Goal: Task Accomplishment & Management: Complete application form

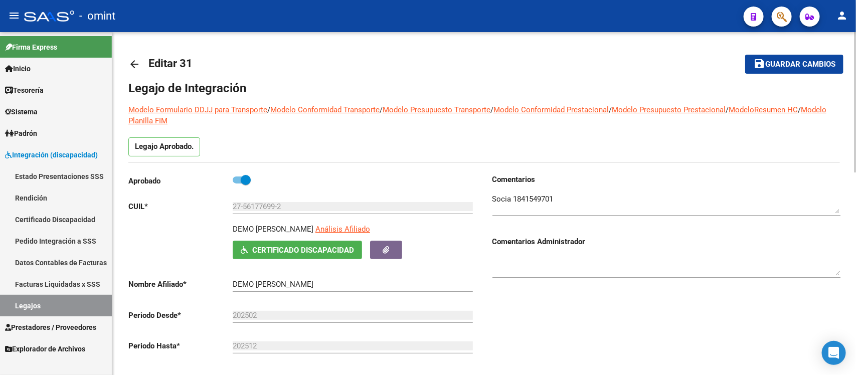
click at [137, 64] on mat-icon "arrow_back" at bounding box center [134, 64] width 12 height 12
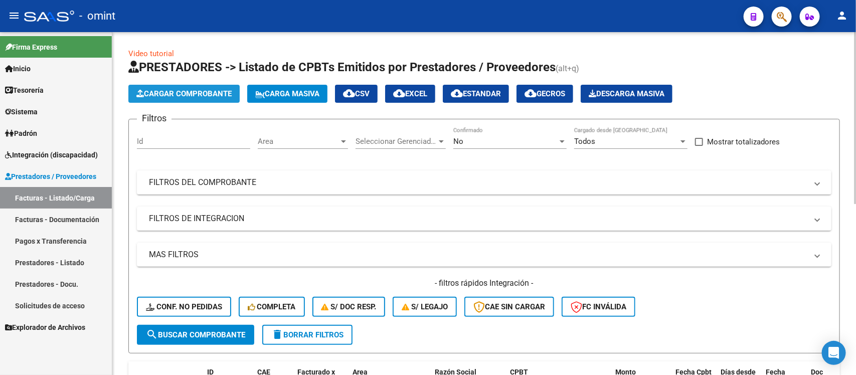
click at [196, 89] on span "Cargar Comprobante" at bounding box center [183, 93] width 95 height 9
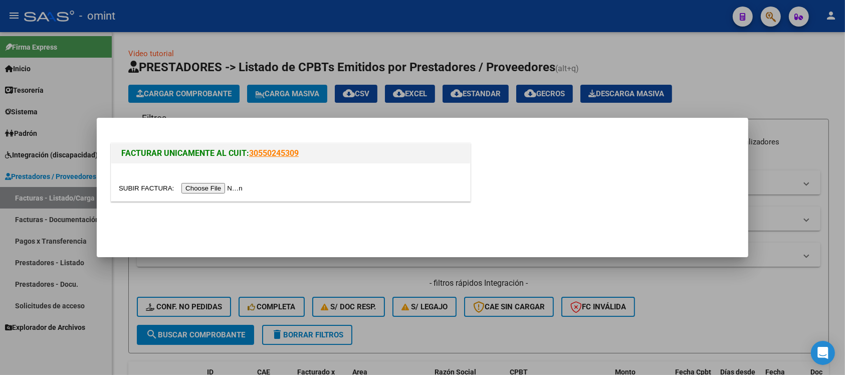
click at [204, 189] on input "file" at bounding box center [182, 188] width 127 height 11
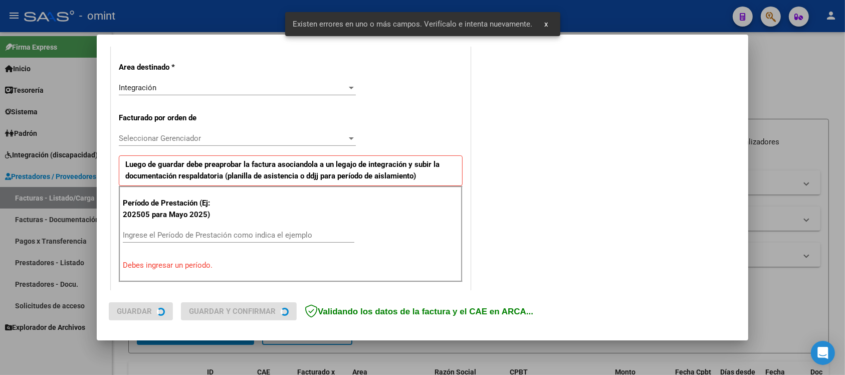
scroll to position [260, 0]
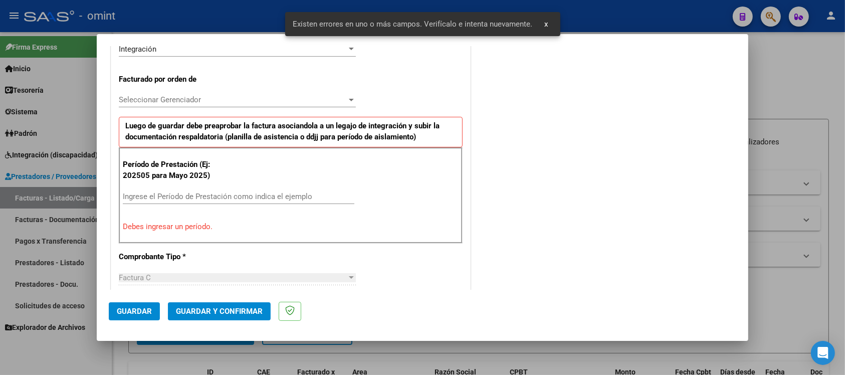
click at [217, 98] on span "Seleccionar Gerenciador" at bounding box center [233, 99] width 228 height 9
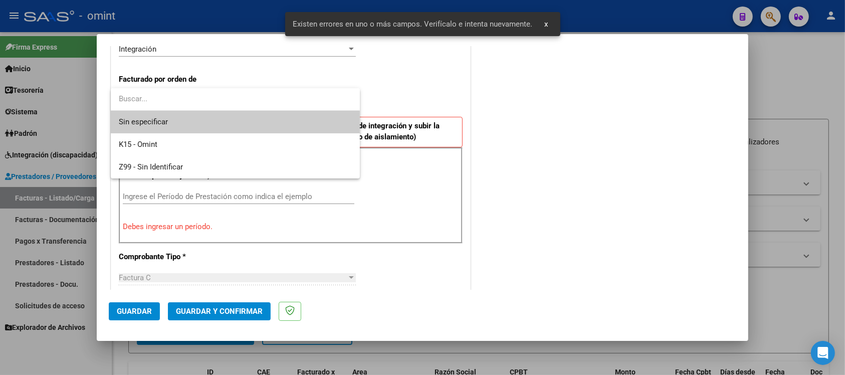
click at [217, 97] on input "dropdown search" at bounding box center [235, 99] width 249 height 23
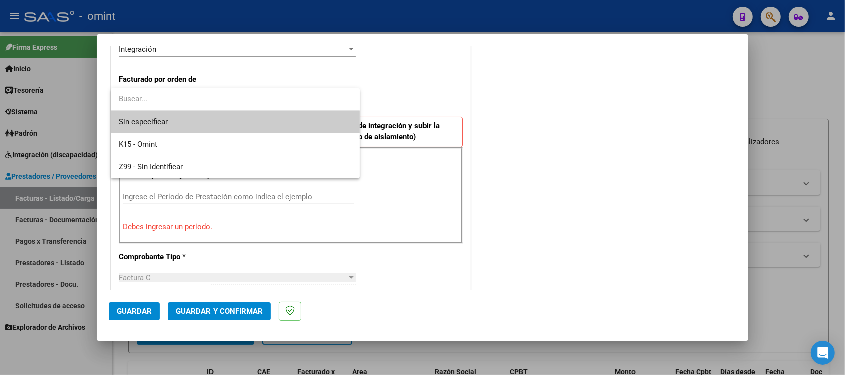
click at [382, 78] on div at bounding box center [422, 187] width 845 height 375
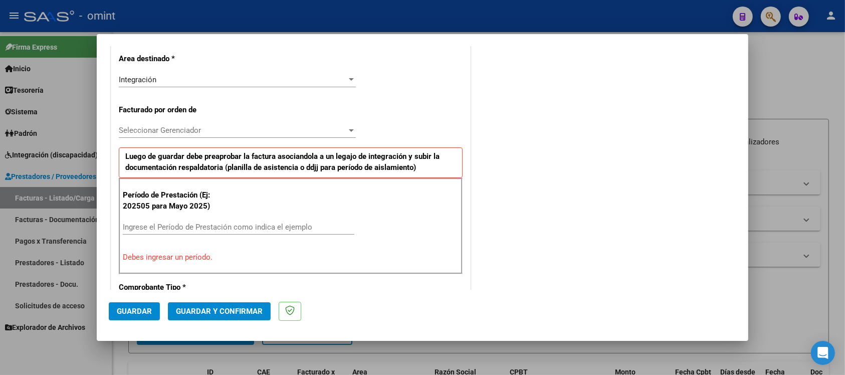
scroll to position [251, 0]
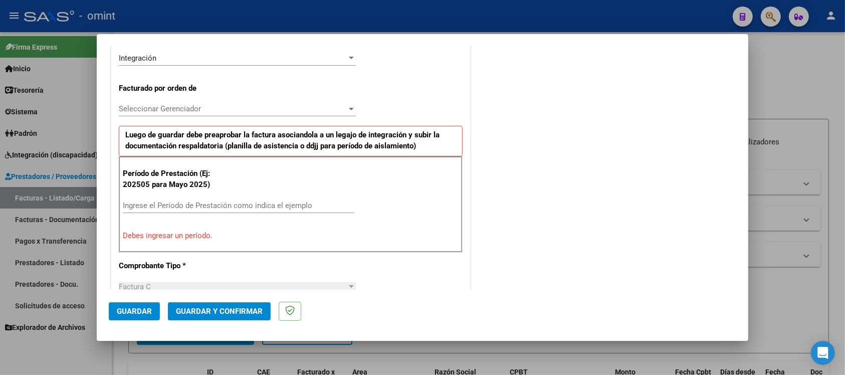
click at [261, 210] on input "Ingrese el Período de Prestación como indica el ejemplo" at bounding box center [239, 205] width 232 height 9
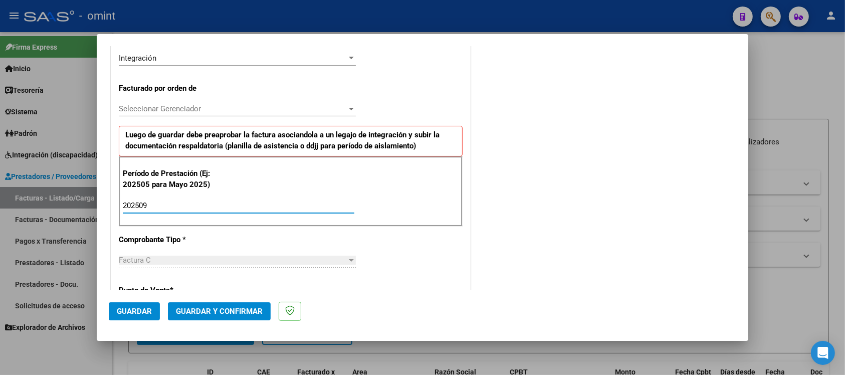
type input "202509"
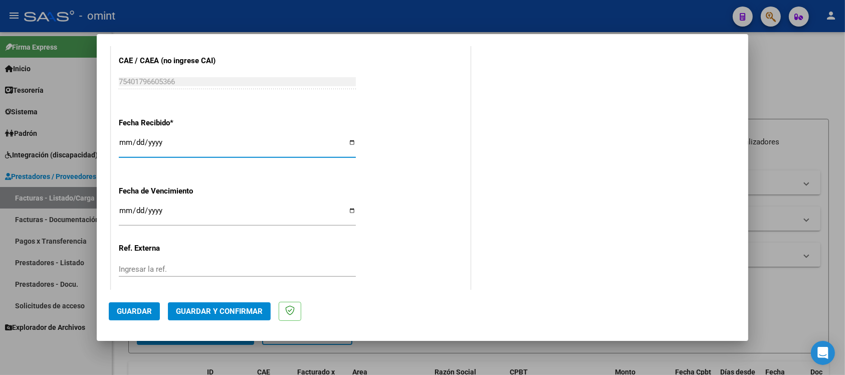
scroll to position [748, 0]
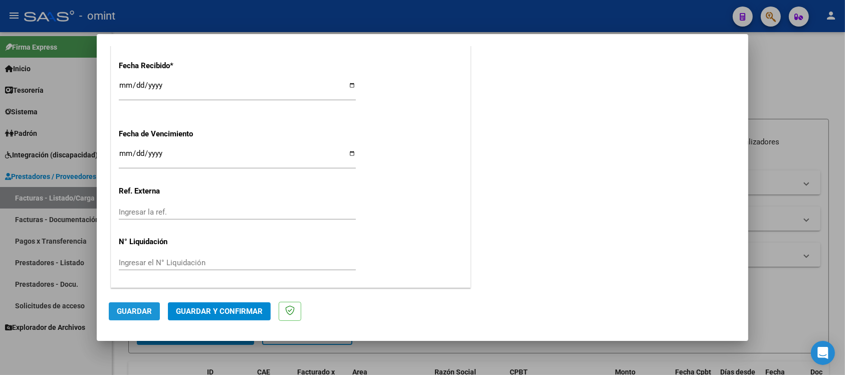
click at [126, 314] on span "Guardar" at bounding box center [134, 311] width 35 height 9
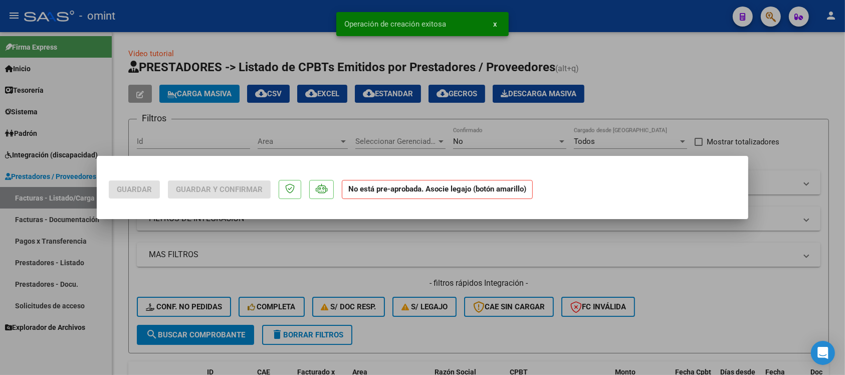
scroll to position [0, 0]
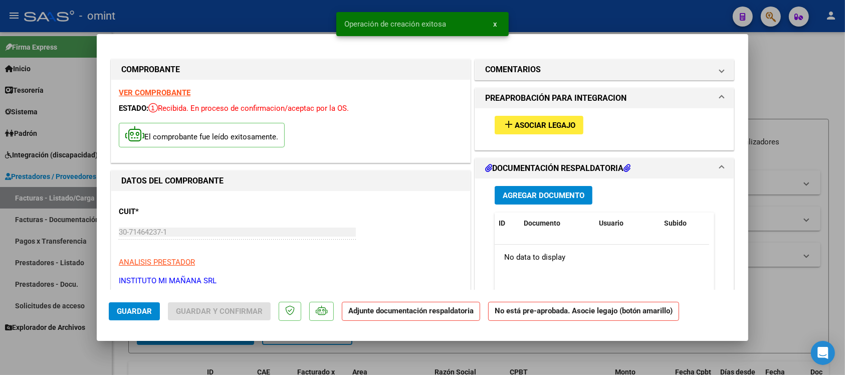
click at [538, 133] on button "add Asociar Legajo" at bounding box center [539, 125] width 89 height 19
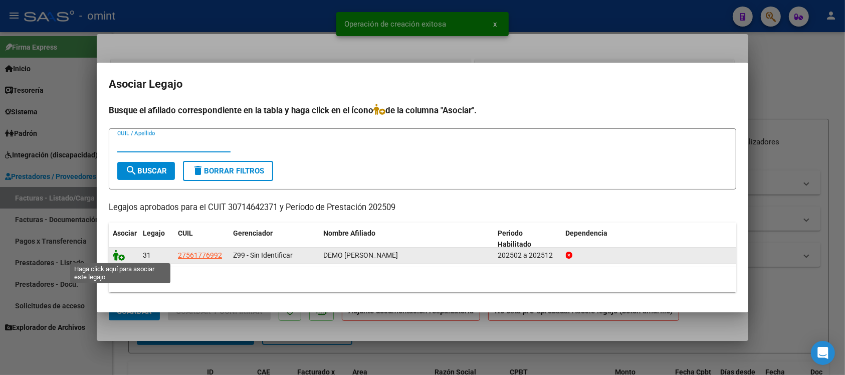
click at [118, 252] on icon at bounding box center [119, 255] width 12 height 11
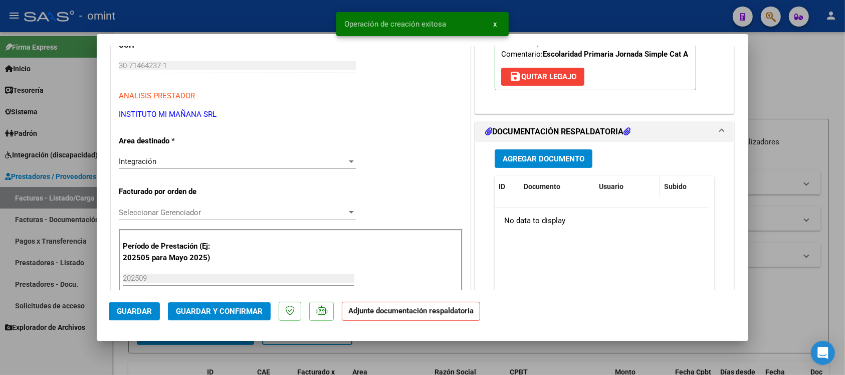
scroll to position [188, 0]
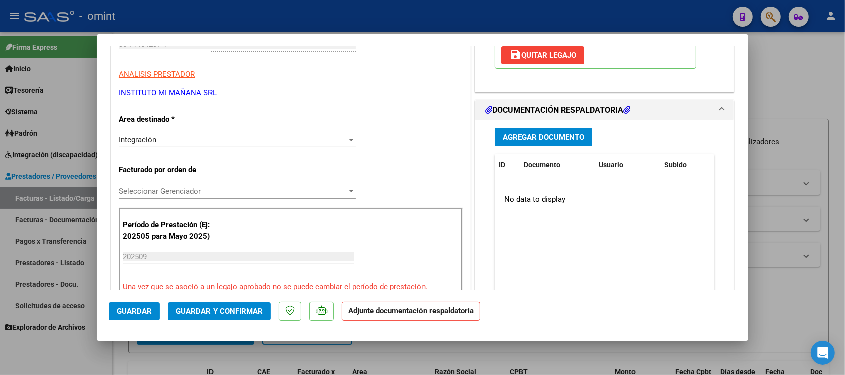
click at [562, 143] on button "Agregar Documento" at bounding box center [544, 137] width 98 height 19
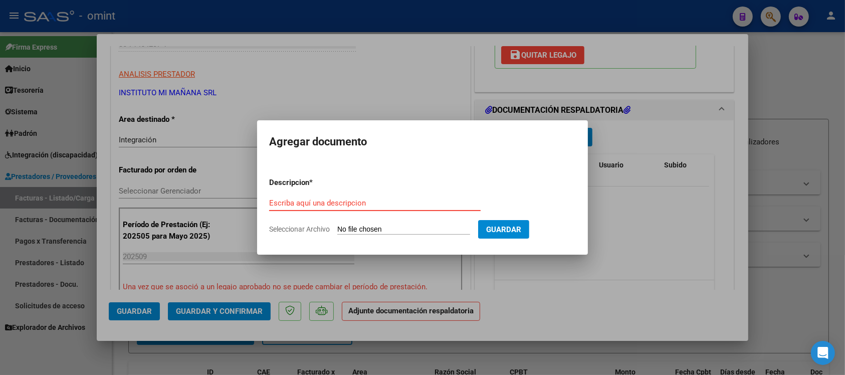
click at [418, 233] on input "Seleccionar Archivo" at bounding box center [403, 230] width 133 height 10
click at [400, 226] on input "Seleccionar Archivo" at bounding box center [403, 230] width 133 height 10
click at [377, 226] on input "Seleccionar Archivo" at bounding box center [403, 230] width 133 height 10
type input "C:\fakepath\planilla asistencia institucion v4 DEMO [PERSON_NAME] SEPTIEMBRE 20…"
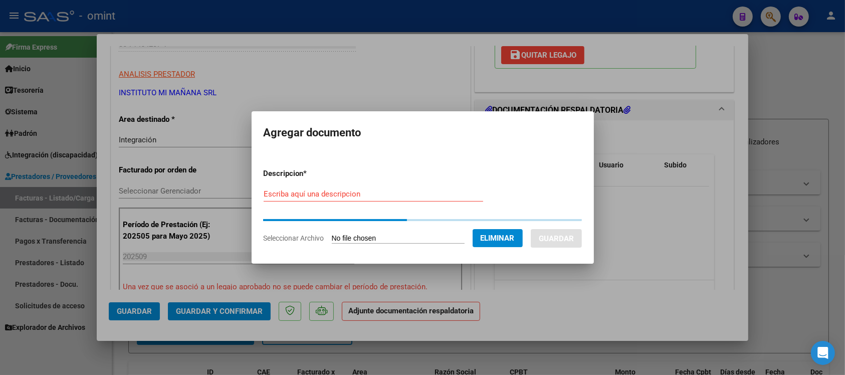
click at [359, 192] on input "Escriba aquí una descripcion" at bounding box center [374, 194] width 220 height 9
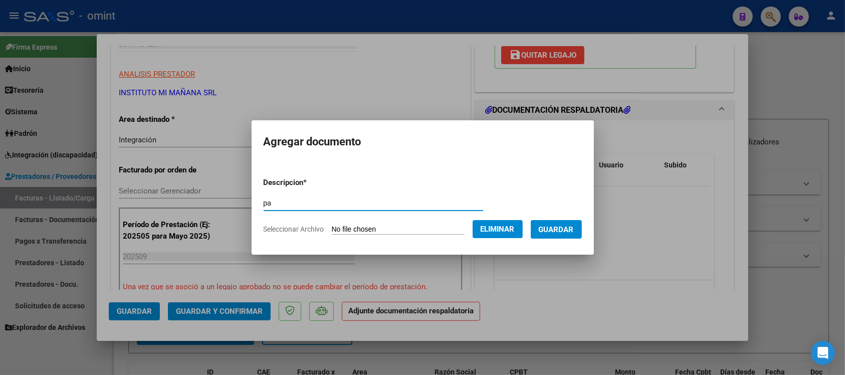
type input "pa"
click at [582, 227] on button "Guardar" at bounding box center [556, 229] width 51 height 19
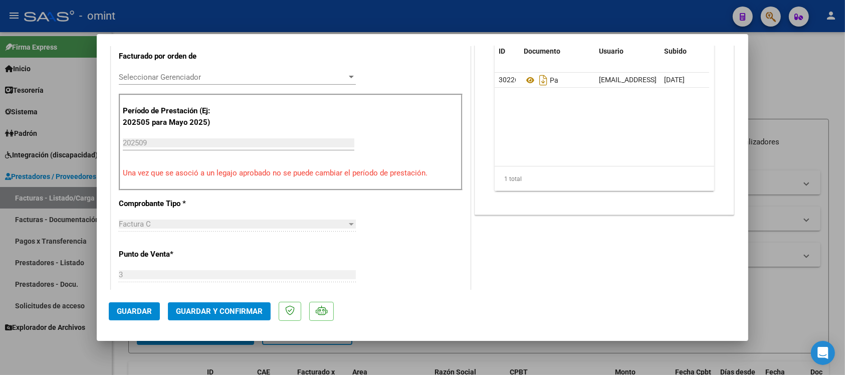
scroll to position [313, 0]
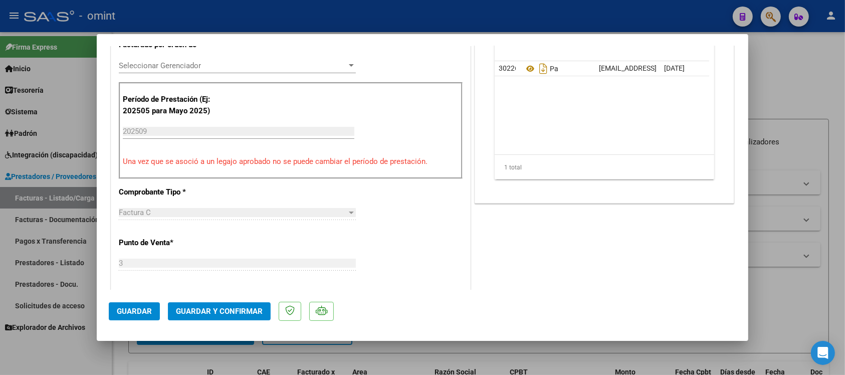
click at [146, 307] on span "Guardar" at bounding box center [134, 311] width 35 height 9
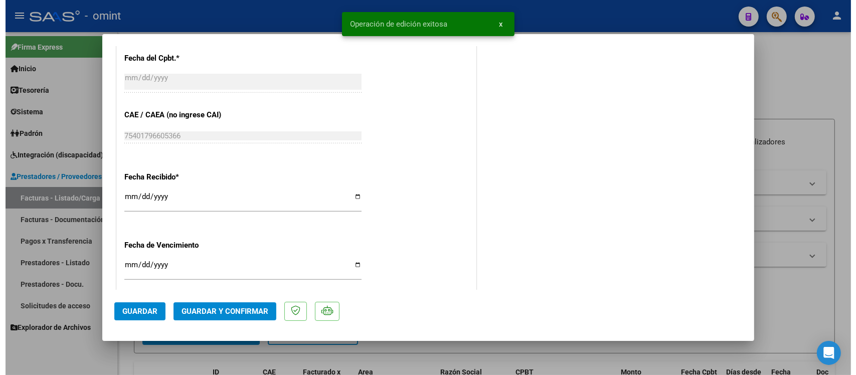
scroll to position [762, 0]
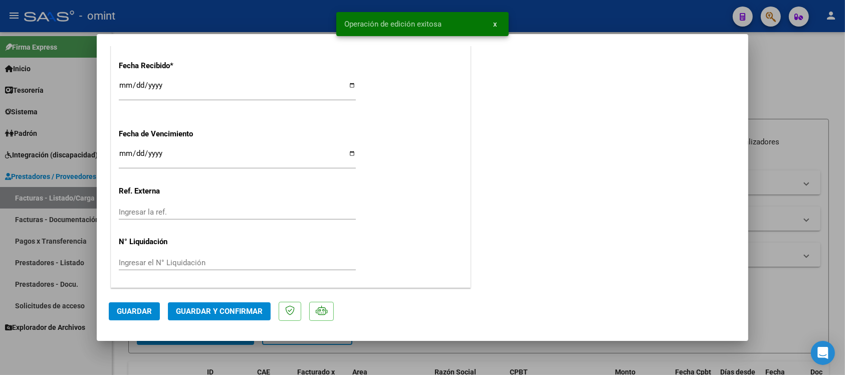
click at [256, 13] on div at bounding box center [422, 187] width 845 height 375
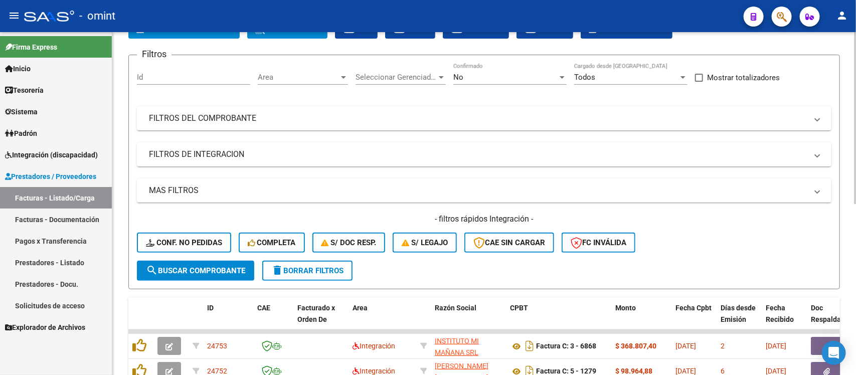
scroll to position [188, 0]
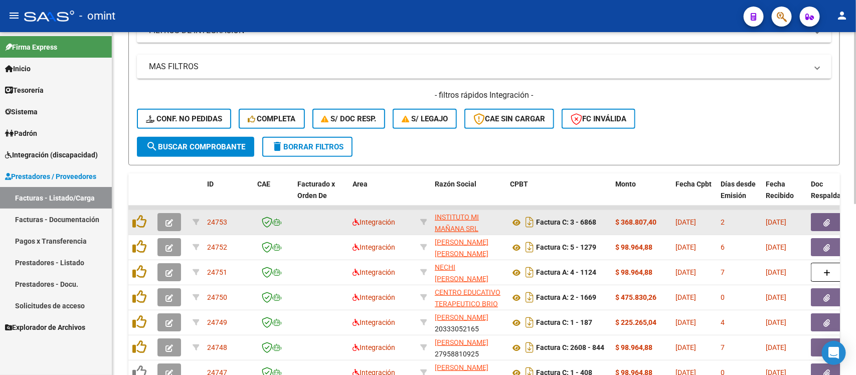
click at [169, 215] on button "button" at bounding box center [169, 222] width 24 height 18
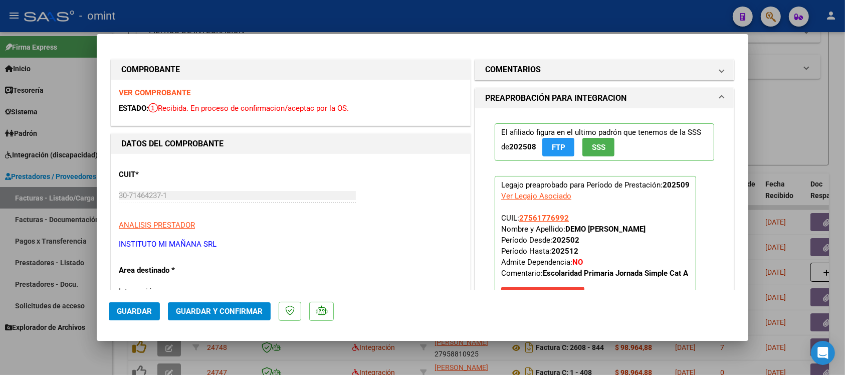
click at [182, 92] on strong "VER COMPROBANTE" at bounding box center [155, 92] width 72 height 9
click at [228, 311] on span "Guardar y Confirmar" at bounding box center [219, 311] width 87 height 9
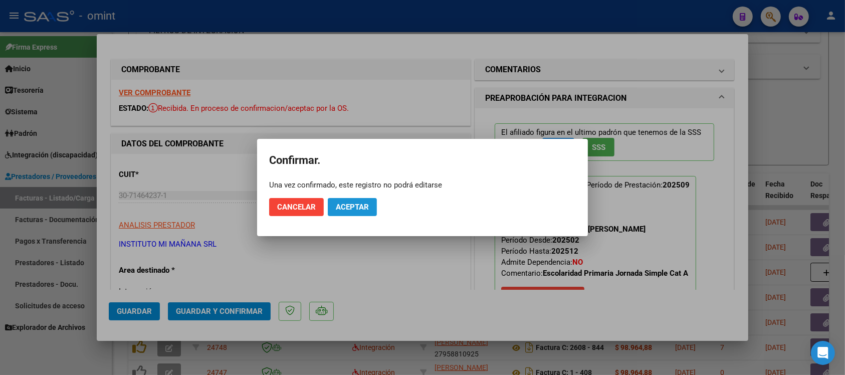
click at [345, 211] on span "Aceptar" at bounding box center [352, 207] width 33 height 9
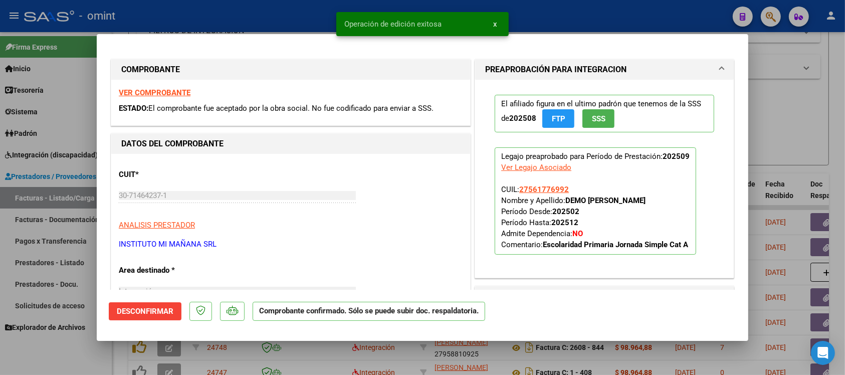
click at [203, 21] on div at bounding box center [422, 187] width 845 height 375
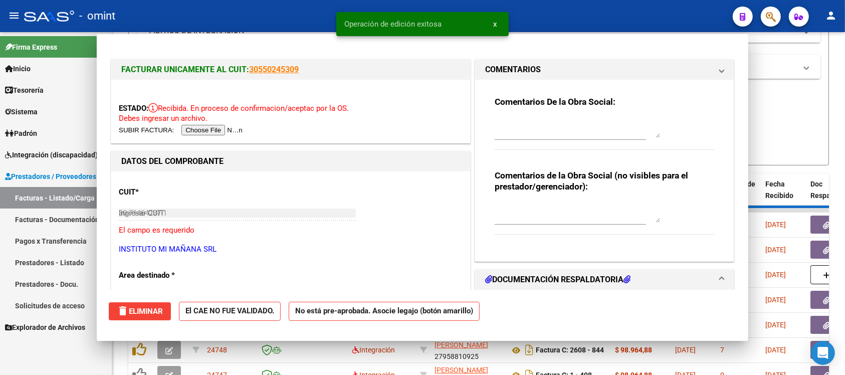
type input "$ 0,00"
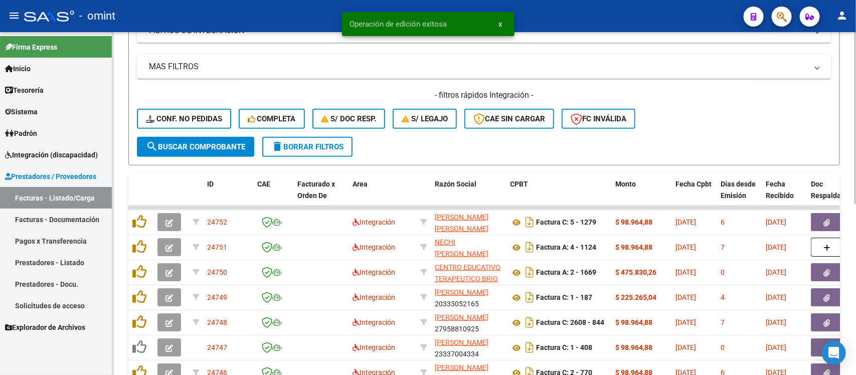
click at [346, 149] on button "delete Borrar Filtros" at bounding box center [307, 147] width 90 height 20
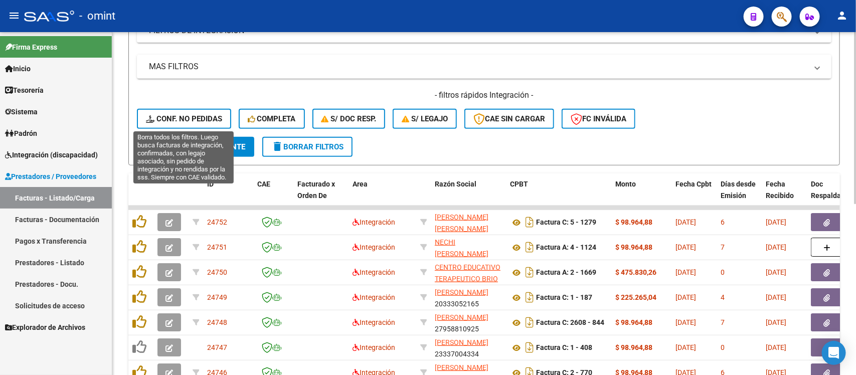
click at [182, 120] on span "Conf. no pedidas" at bounding box center [184, 118] width 76 height 9
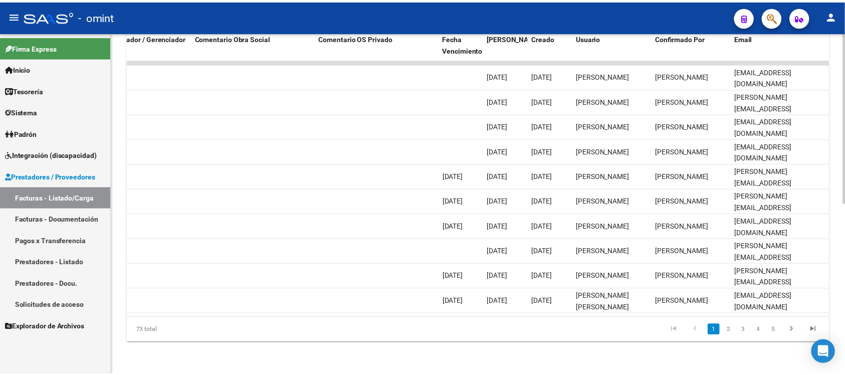
scroll to position [0, 0]
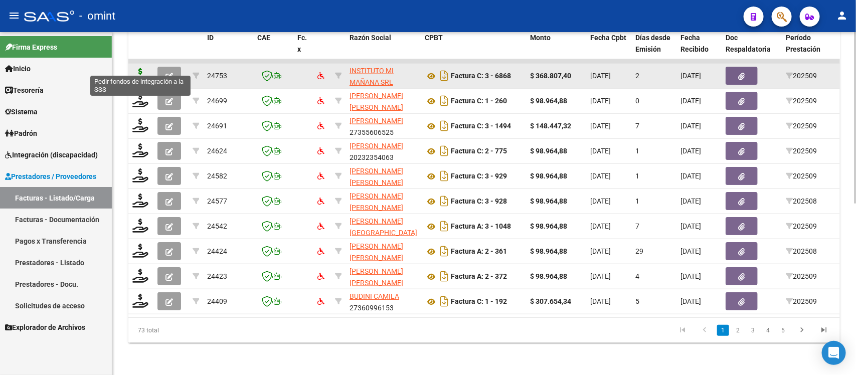
click at [142, 69] on icon at bounding box center [140, 75] width 16 height 14
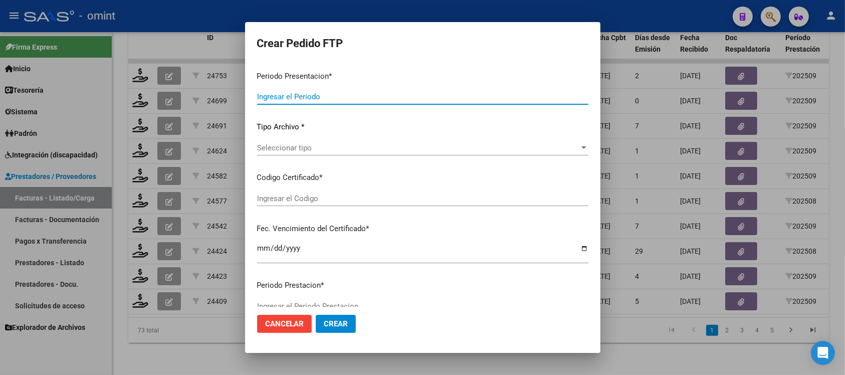
type input "202509"
type input "$ 368.807,40"
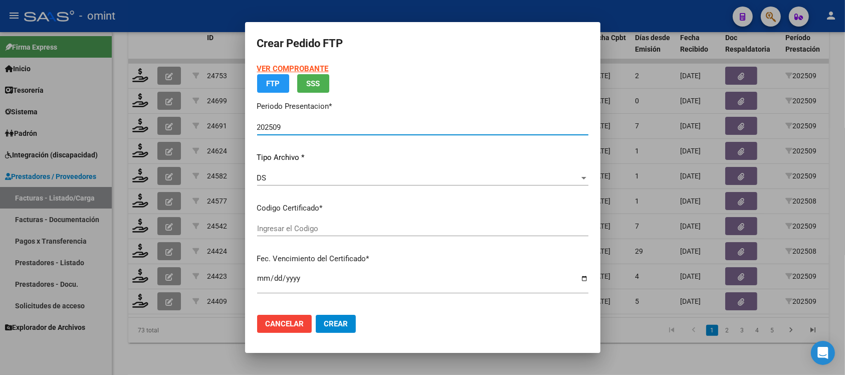
type input "153316134"
type input "[DATE]"
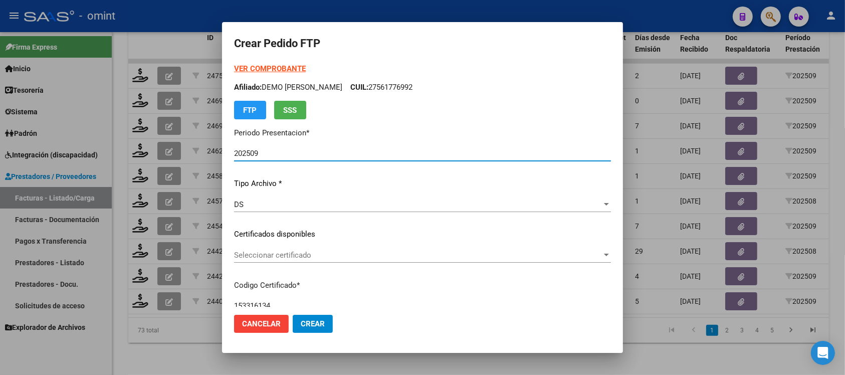
click at [340, 253] on span "Seleccionar certificado" at bounding box center [418, 255] width 368 height 9
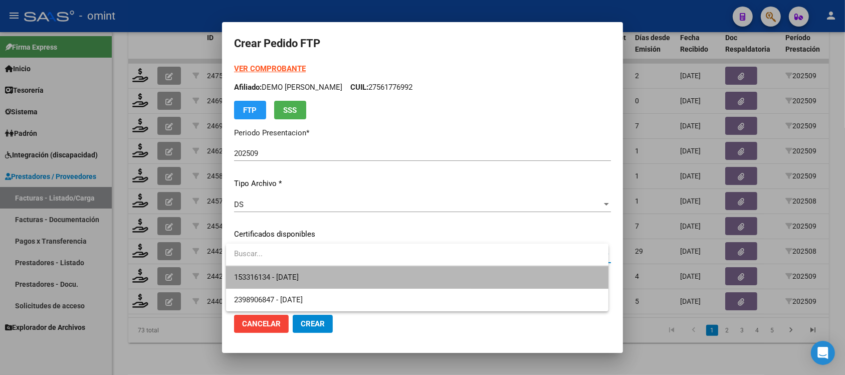
click at [349, 279] on span "153316134 - [DATE]" at bounding box center [417, 277] width 367 height 23
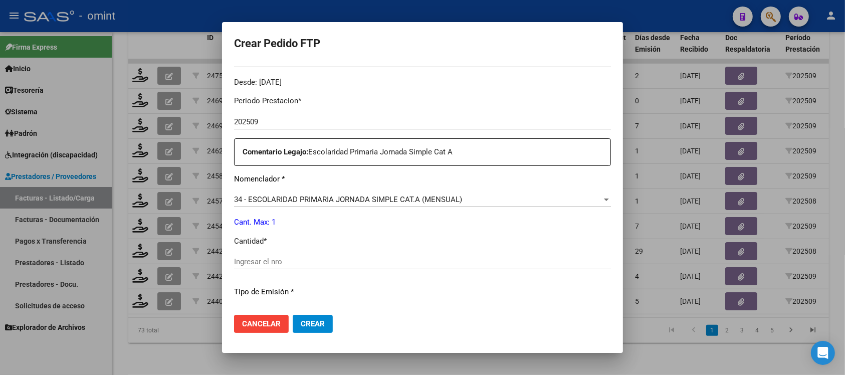
scroll to position [313, 0]
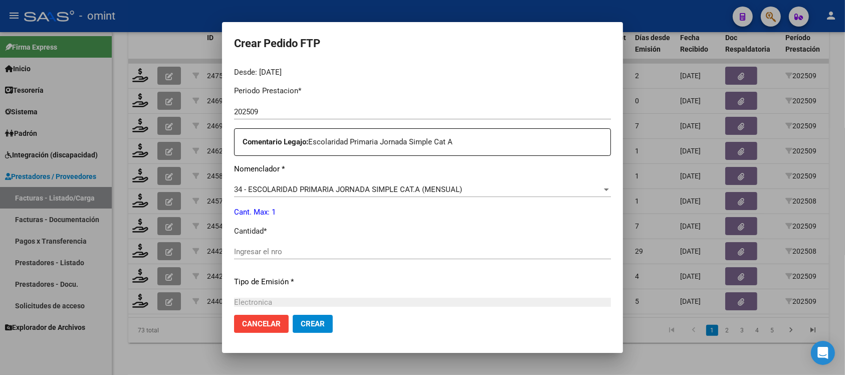
click at [284, 249] on input "Ingresar el nro" at bounding box center [422, 251] width 377 height 9
type input "1"
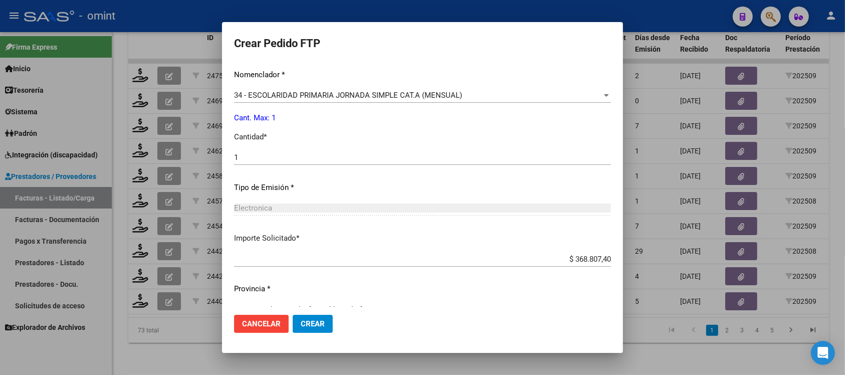
scroll to position [427, 0]
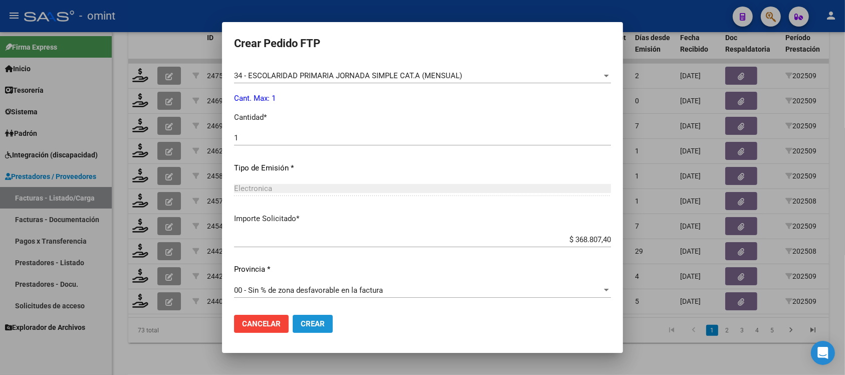
click at [304, 326] on span "Crear" at bounding box center [313, 323] width 24 height 9
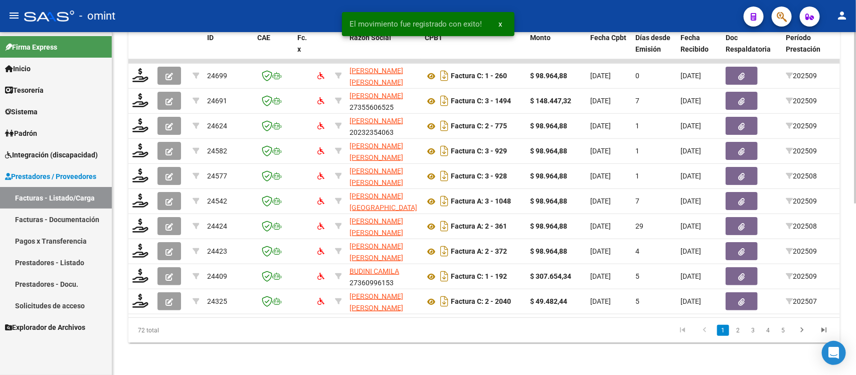
scroll to position [0, 893]
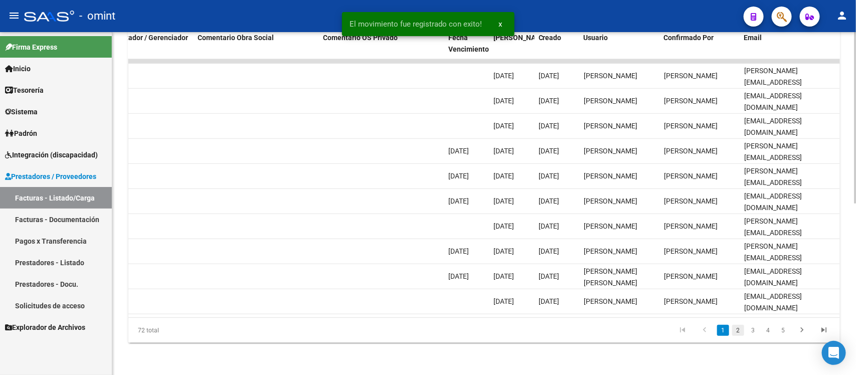
click at [736, 327] on link "2" at bounding box center [738, 330] width 12 height 11
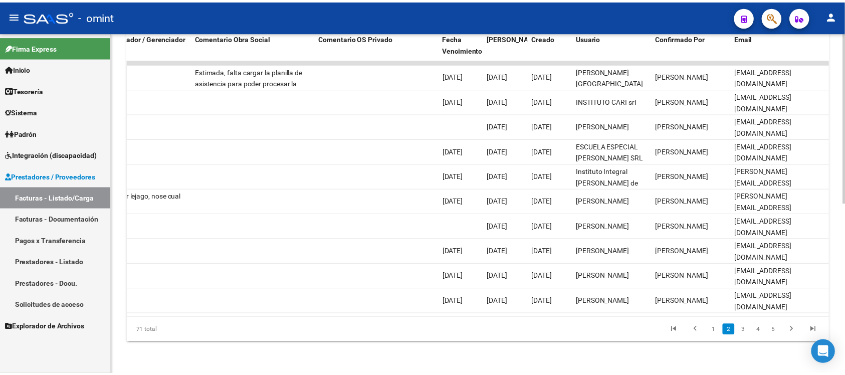
scroll to position [0, 0]
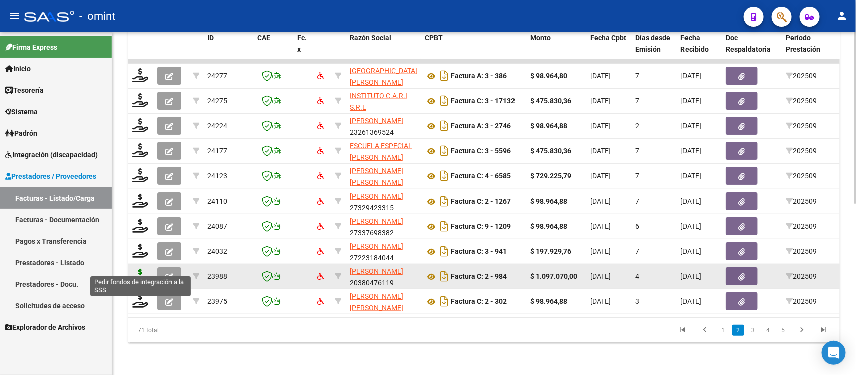
click at [142, 269] on icon at bounding box center [140, 276] width 16 height 14
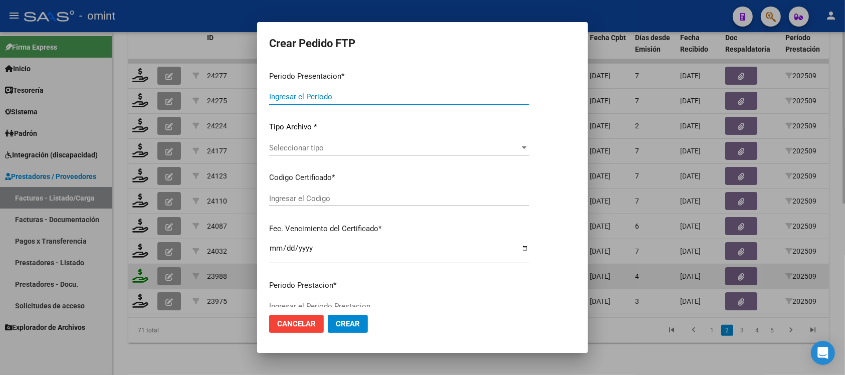
type input "202509"
type input "$ 1.097.070,00"
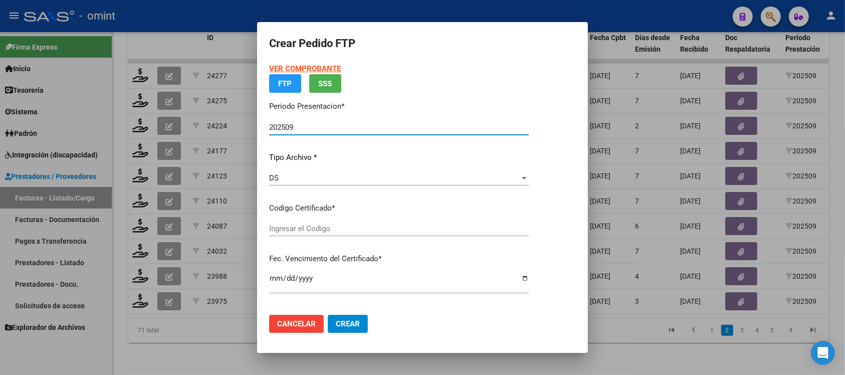
type input "226603740"
type input "[DATE]"
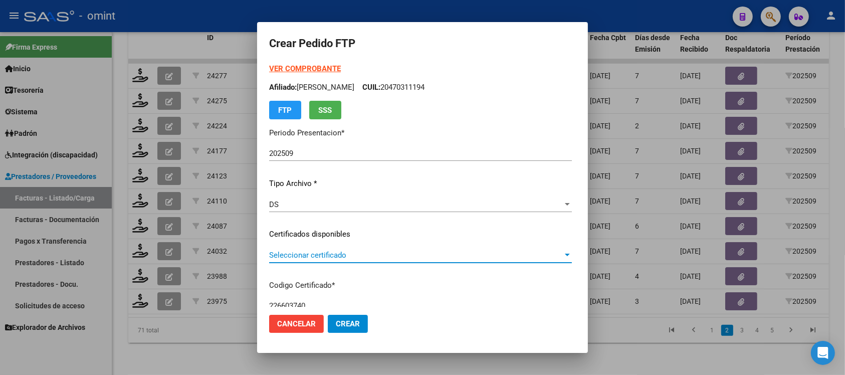
click at [352, 257] on span "Seleccionar certificado" at bounding box center [416, 255] width 294 height 9
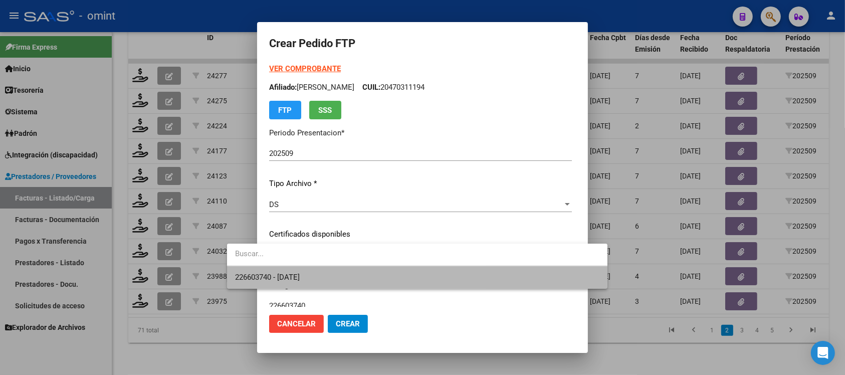
click at [356, 279] on span "226603740 - [DATE]" at bounding box center [417, 277] width 365 height 23
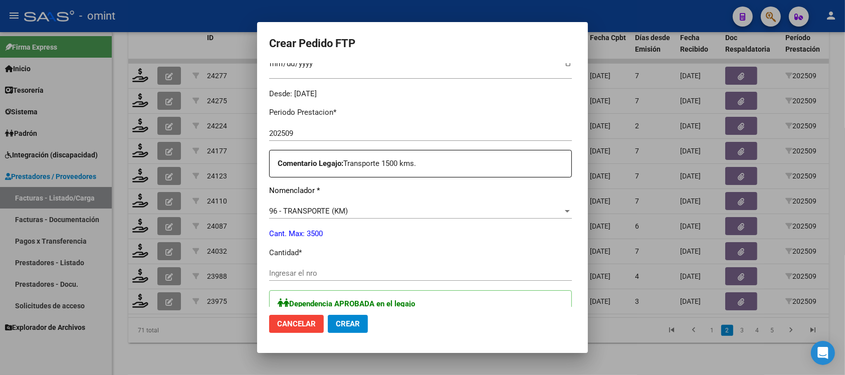
scroll to position [313, 0]
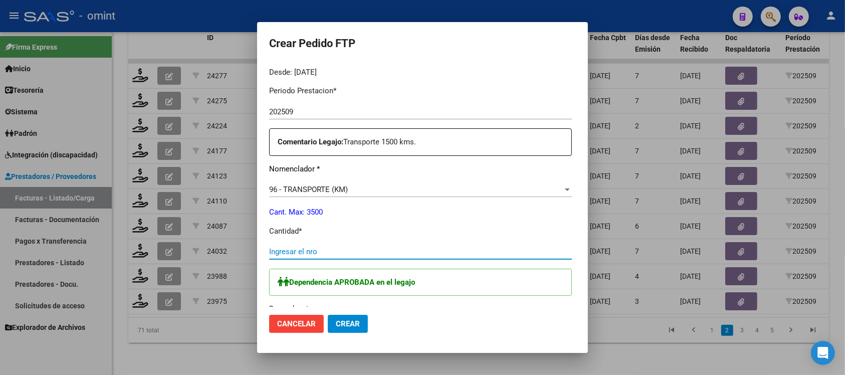
click at [279, 248] on input "Ingresar el nro" at bounding box center [420, 251] width 303 height 9
type input "1500"
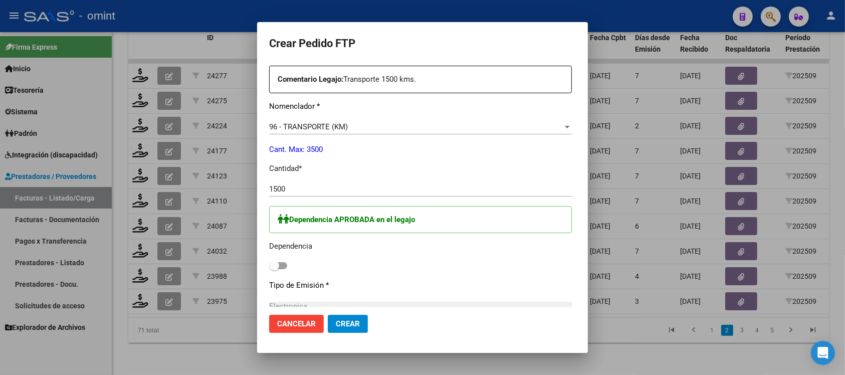
click at [269, 261] on label at bounding box center [278, 266] width 18 height 12
click at [274, 269] on input "checkbox" at bounding box center [274, 269] width 1 height 1
checkbox input "true"
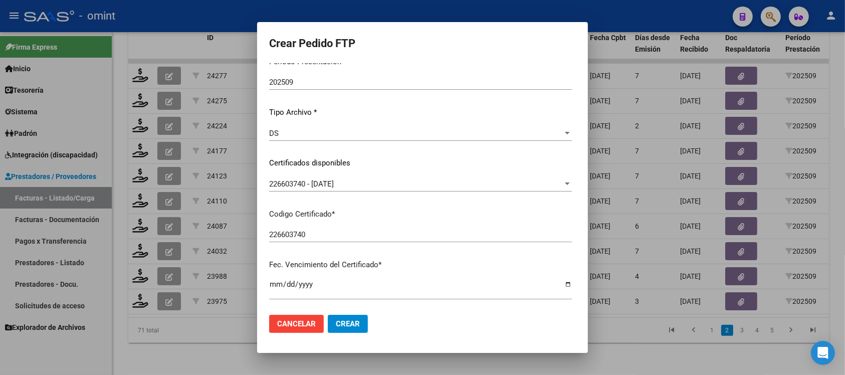
scroll to position [0, 0]
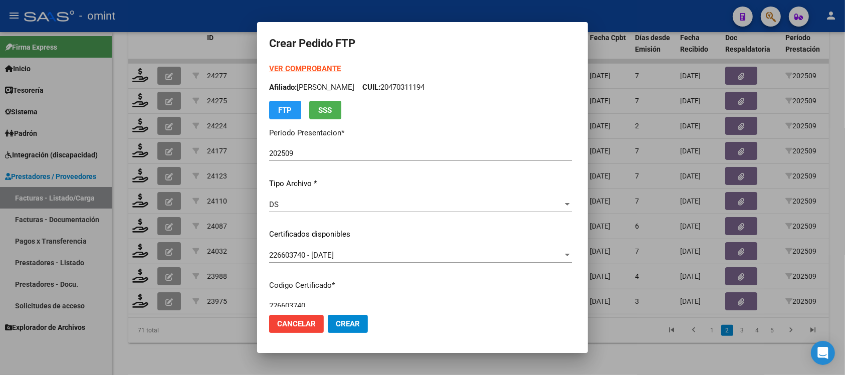
click at [292, 67] on strong "VER COMPROBANTE" at bounding box center [305, 68] width 72 height 9
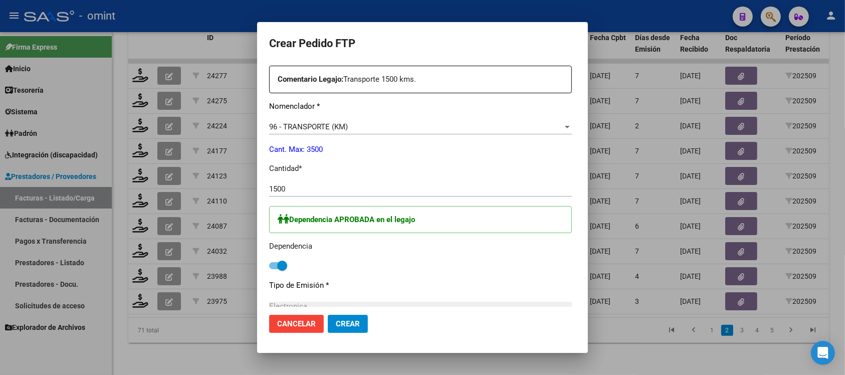
scroll to position [595, 0]
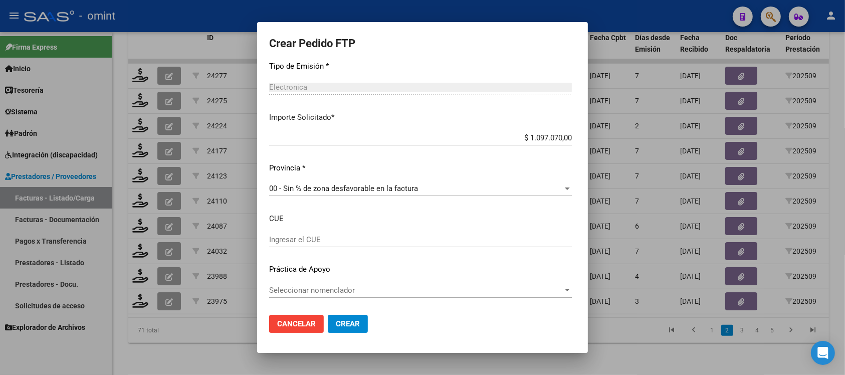
click at [336, 322] on span "Crear" at bounding box center [348, 323] width 24 height 9
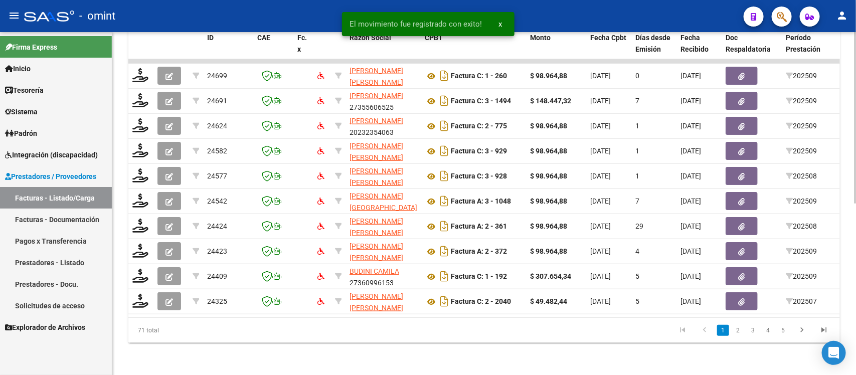
scroll to position [0, 893]
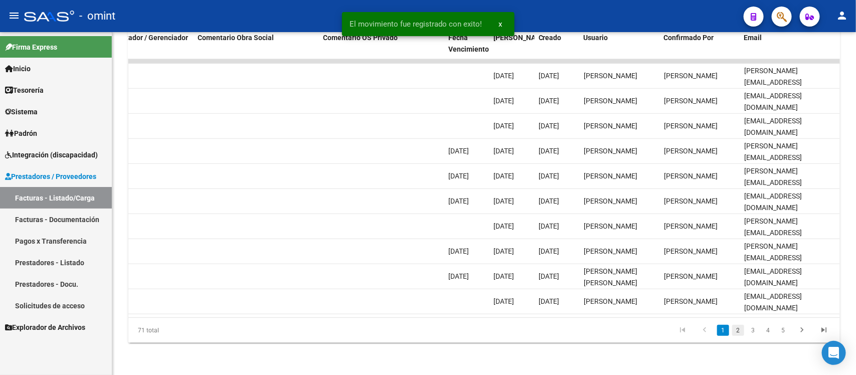
click at [736, 332] on link "2" at bounding box center [738, 330] width 12 height 11
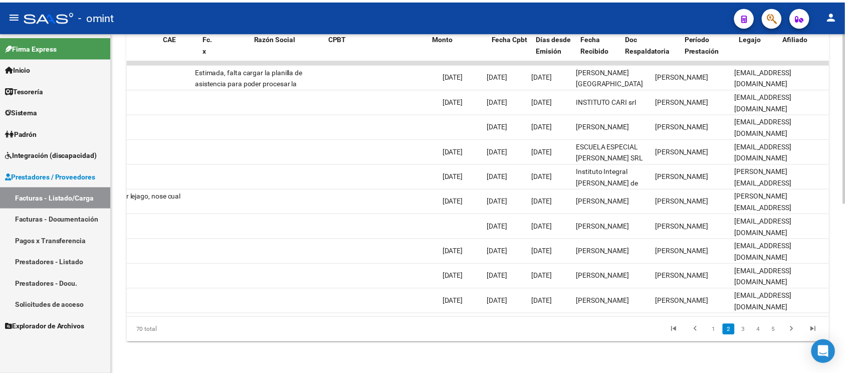
scroll to position [0, 0]
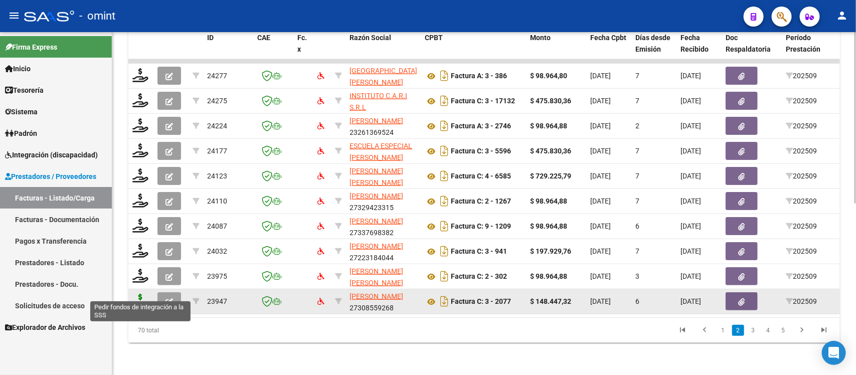
click at [135, 294] on icon at bounding box center [140, 301] width 16 height 14
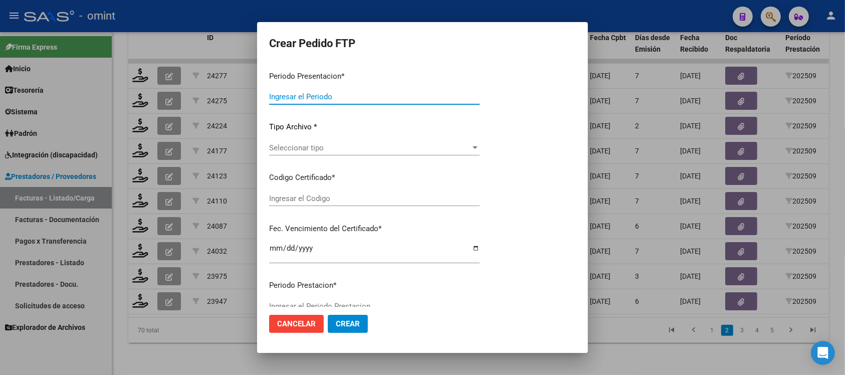
type input "202509"
type input "$ 148.447,32"
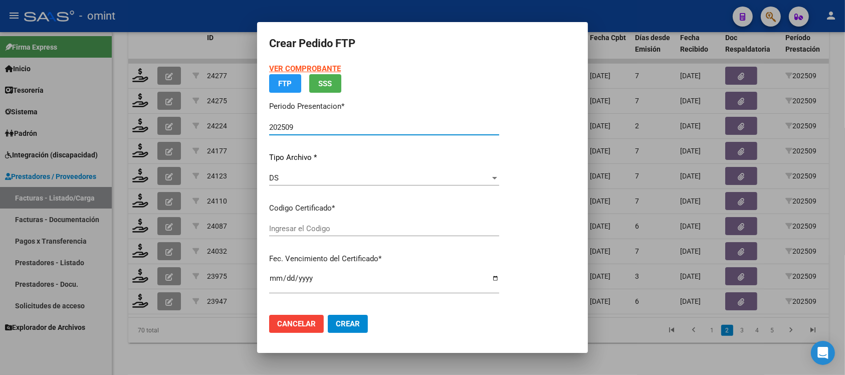
type input "410936206"
type input "[DATE]"
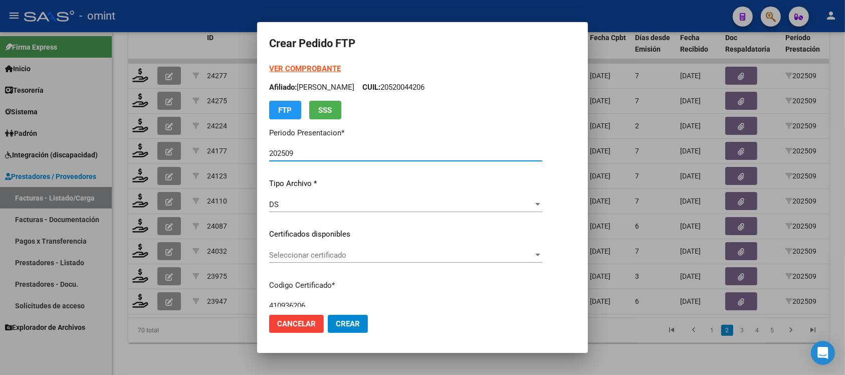
click at [319, 269] on div "Seleccionar certificado Seleccionar certificado" at bounding box center [405, 260] width 273 height 25
click at [319, 260] on div "Seleccionar certificado Seleccionar certificado" at bounding box center [405, 255] width 273 height 15
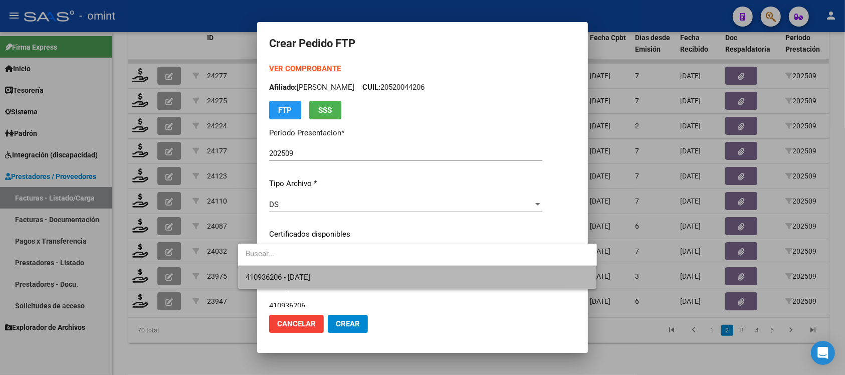
click at [326, 284] on span "410936206 - [DATE]" at bounding box center [417, 277] width 343 height 23
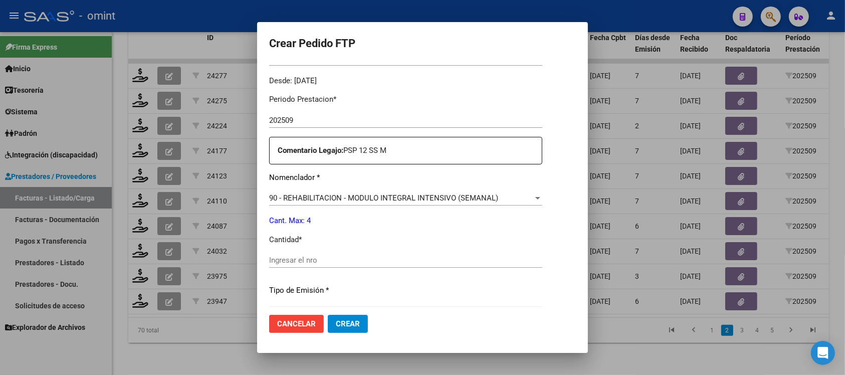
scroll to position [313, 0]
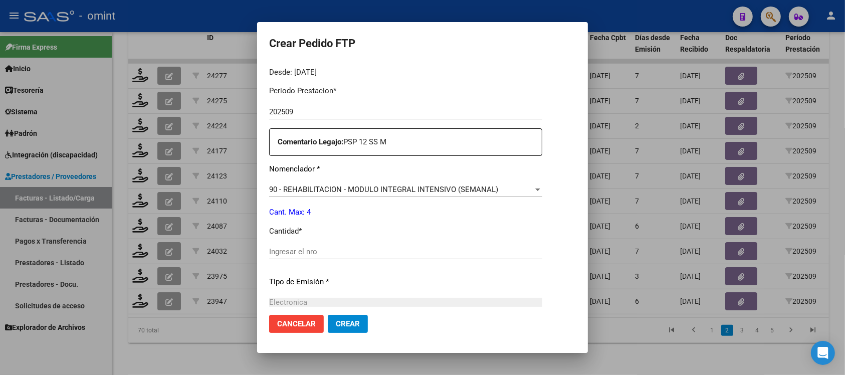
click at [312, 243] on div "Periodo Prestacion * 202509 Ingresar el Periodo Prestacion Comentario Legajo: P…" at bounding box center [405, 249] width 273 height 343
click at [311, 250] on input "Ingresar el nro" at bounding box center [405, 251] width 273 height 9
type input "4"
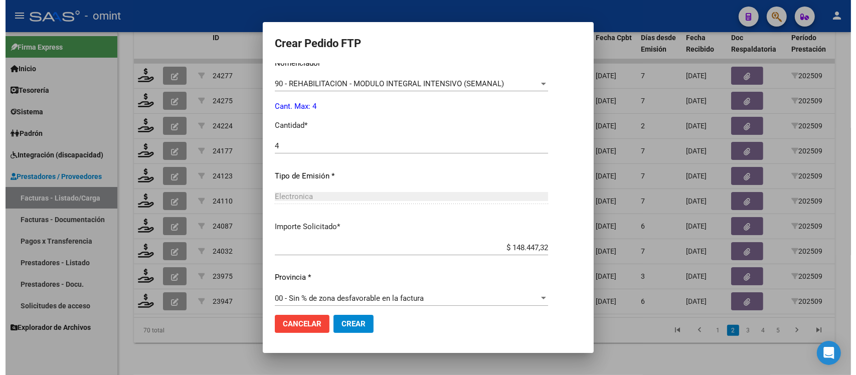
scroll to position [427, 0]
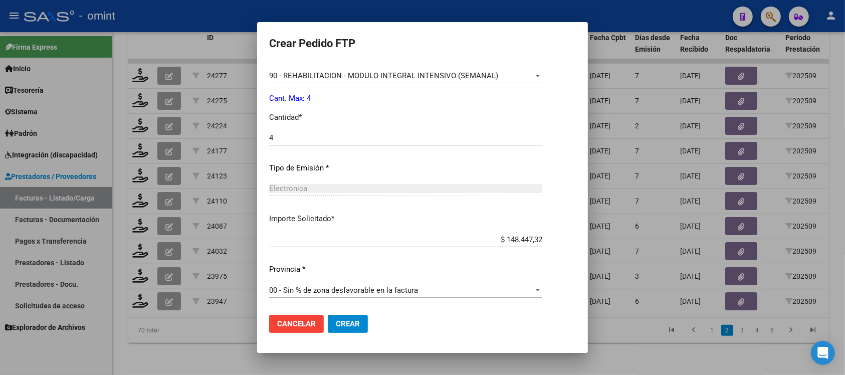
click at [336, 319] on span "Crear" at bounding box center [348, 323] width 24 height 9
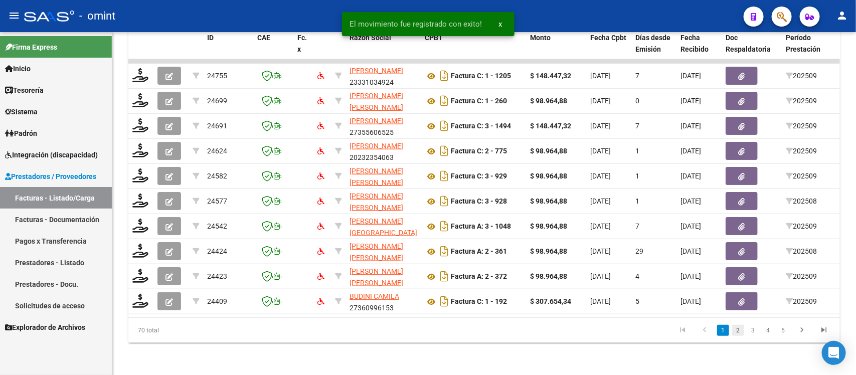
click at [736, 333] on link "2" at bounding box center [738, 330] width 12 height 11
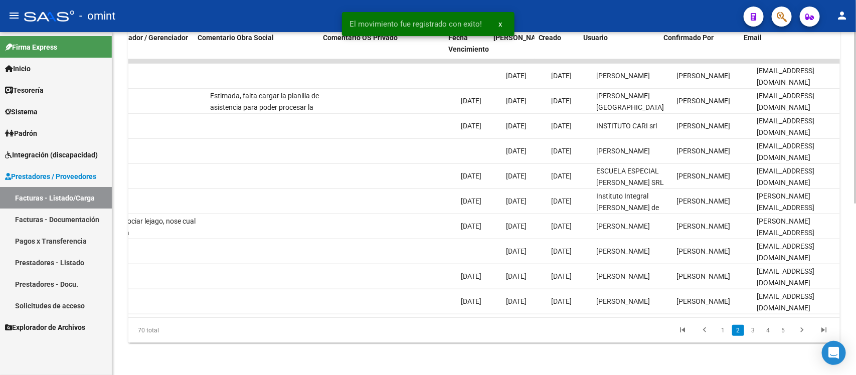
scroll to position [0, 893]
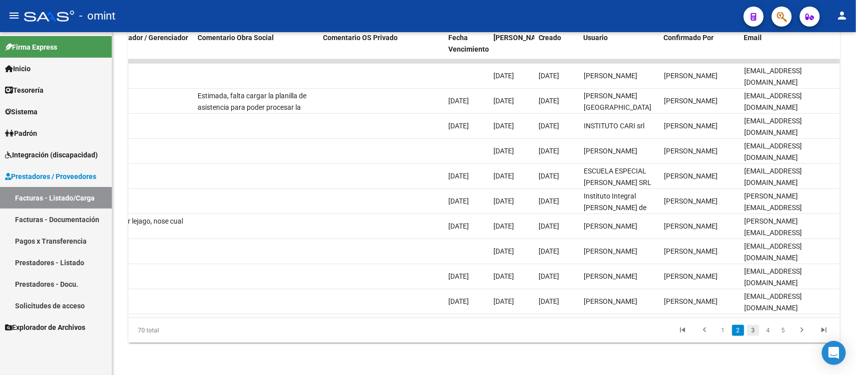
click at [751, 336] on link "3" at bounding box center [753, 330] width 12 height 11
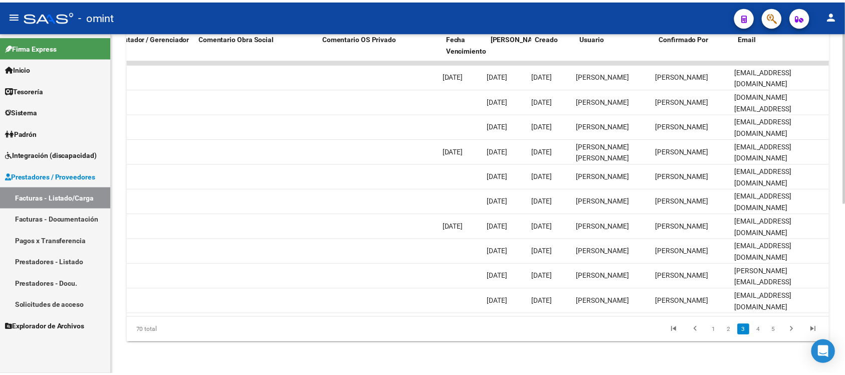
scroll to position [0, 0]
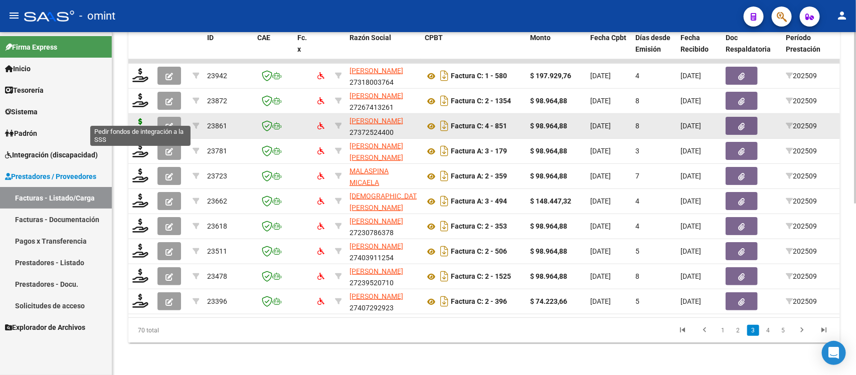
click at [138, 118] on icon at bounding box center [140, 125] width 16 height 14
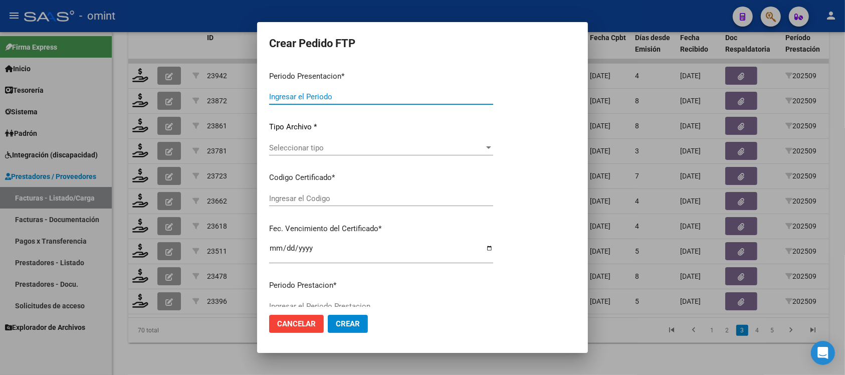
type input "202509"
type input "$ 98.964,88"
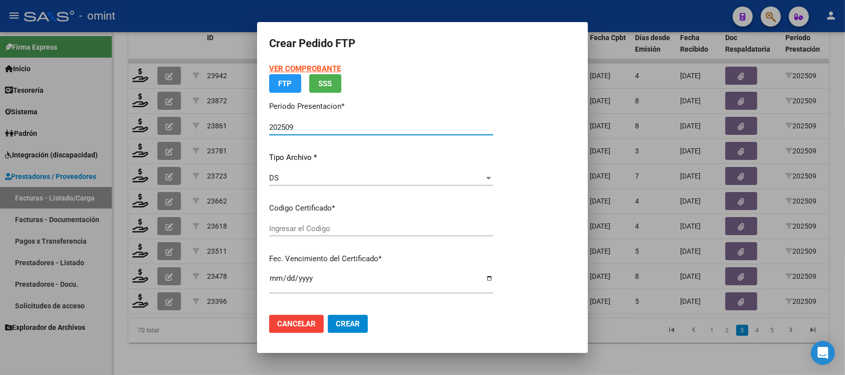
type input "4670470833"
type input "[DATE]"
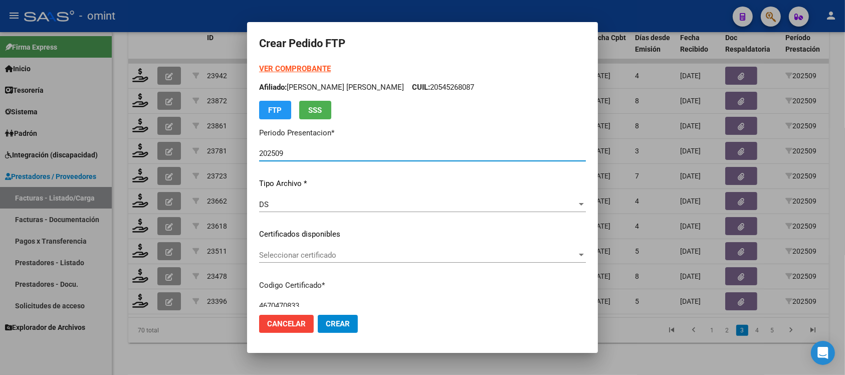
click at [323, 249] on div "Seleccionar certificado Seleccionar certificado" at bounding box center [422, 255] width 327 height 15
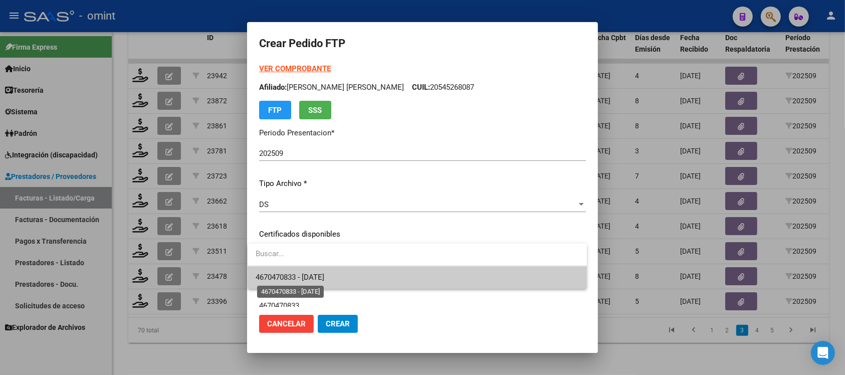
click at [324, 281] on span "4670470833 - [DATE]" at bounding box center [290, 277] width 69 height 9
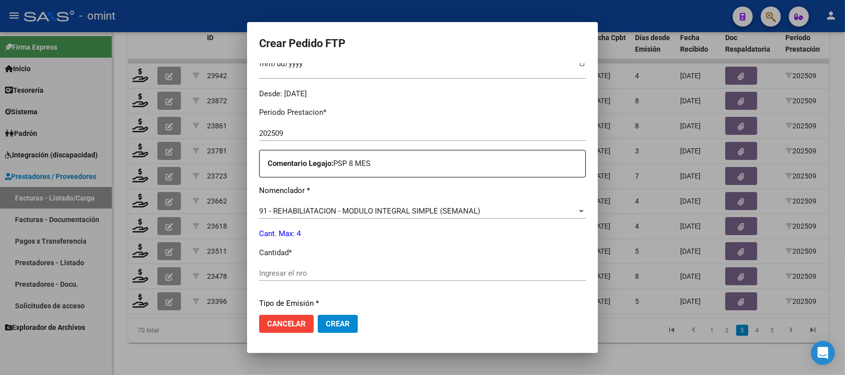
scroll to position [313, 0]
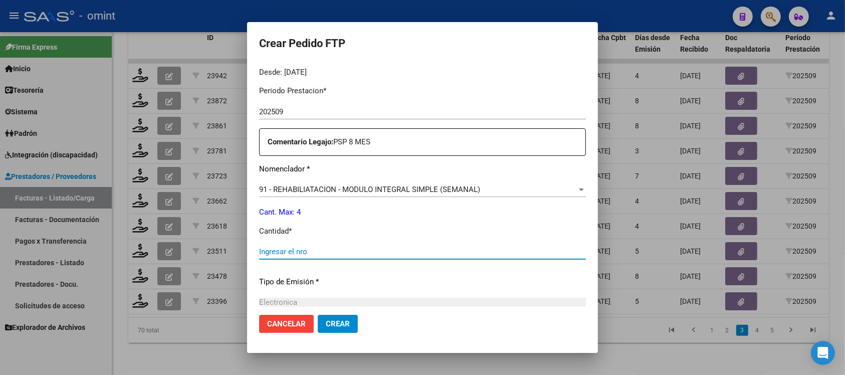
click at [350, 248] on input "Ingresar el nro" at bounding box center [422, 251] width 327 height 9
type input "4"
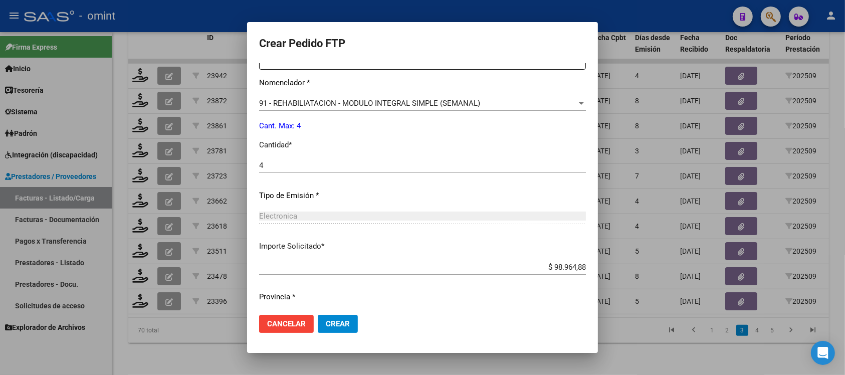
scroll to position [427, 0]
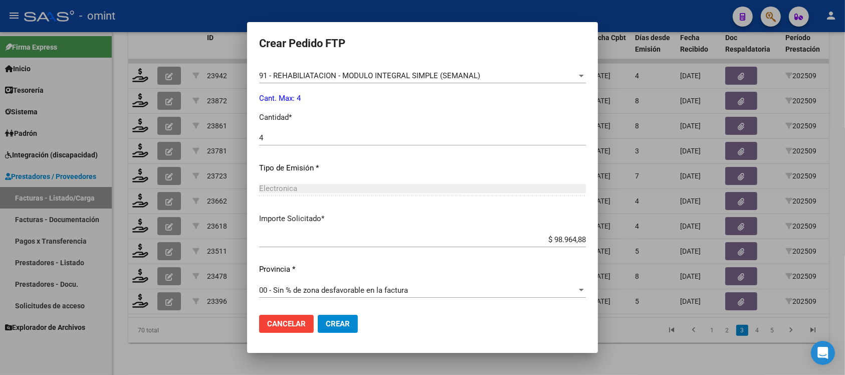
click at [346, 326] on span "Crear" at bounding box center [338, 323] width 24 height 9
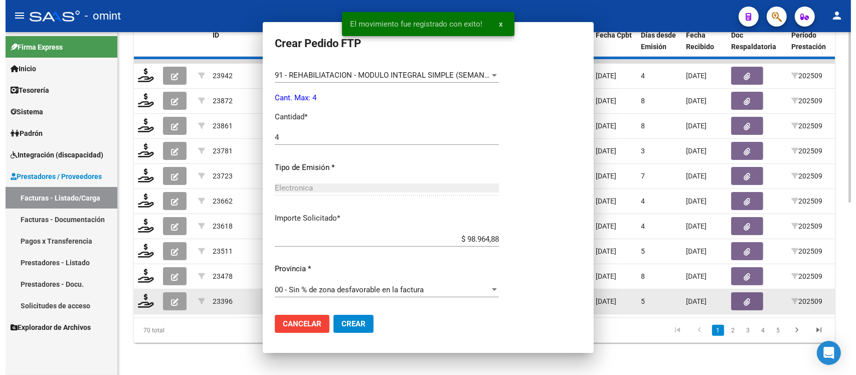
scroll to position [0, 0]
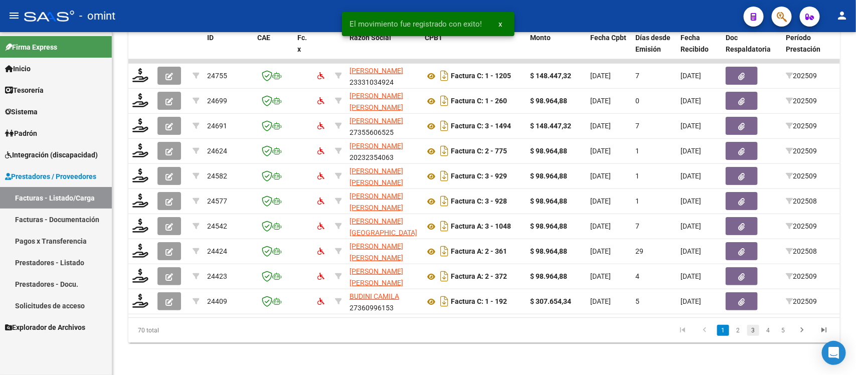
click at [758, 329] on link "3" at bounding box center [753, 330] width 12 height 11
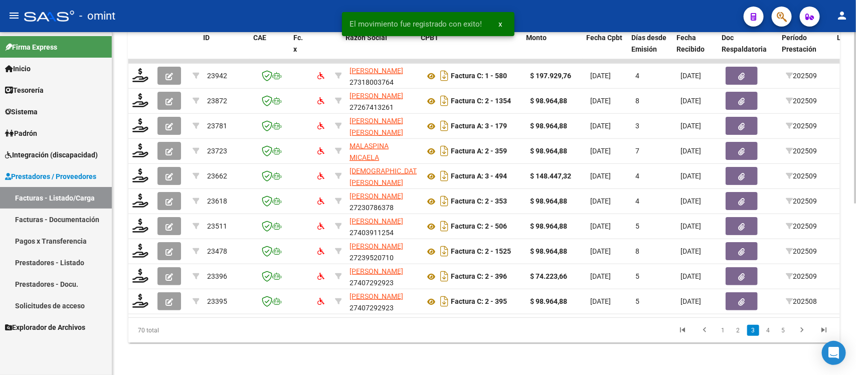
scroll to position [0, 893]
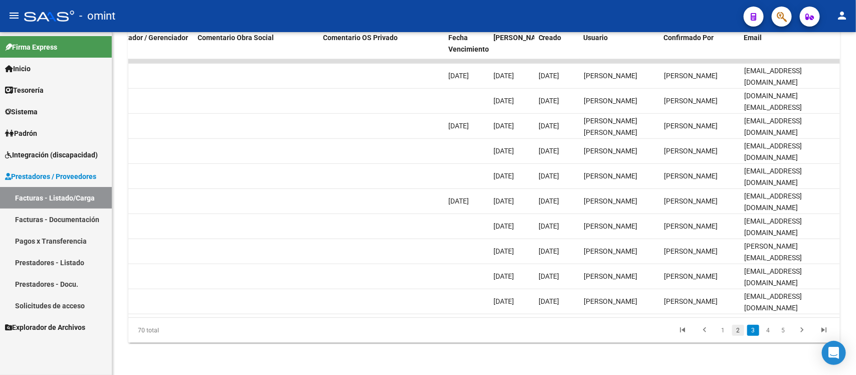
click at [735, 330] on link "2" at bounding box center [738, 330] width 12 height 11
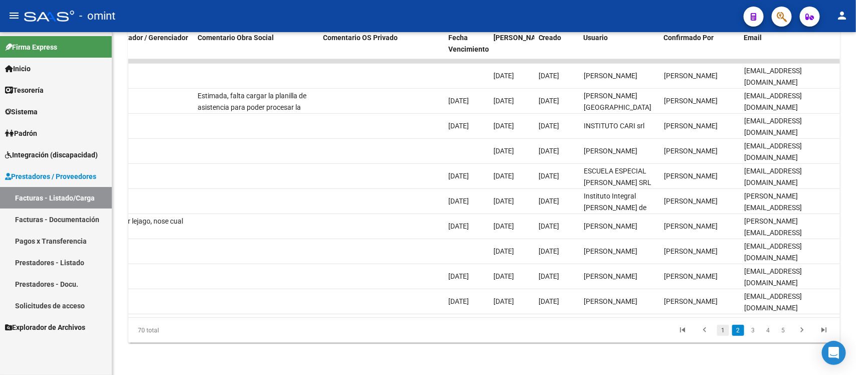
click at [726, 329] on link "1" at bounding box center [723, 330] width 12 height 11
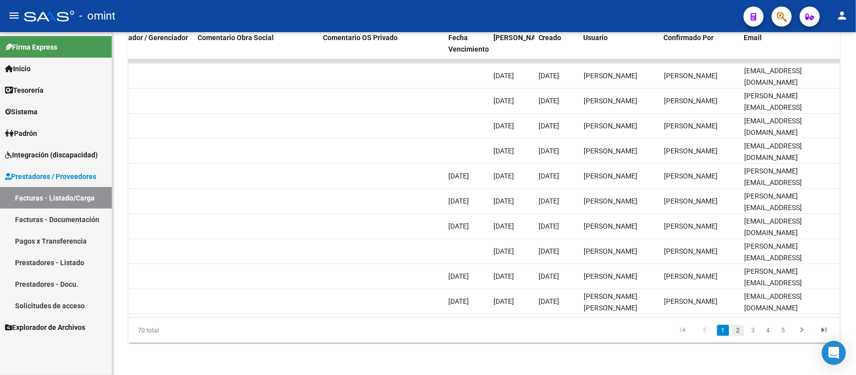
click at [736, 334] on link "2" at bounding box center [738, 330] width 12 height 11
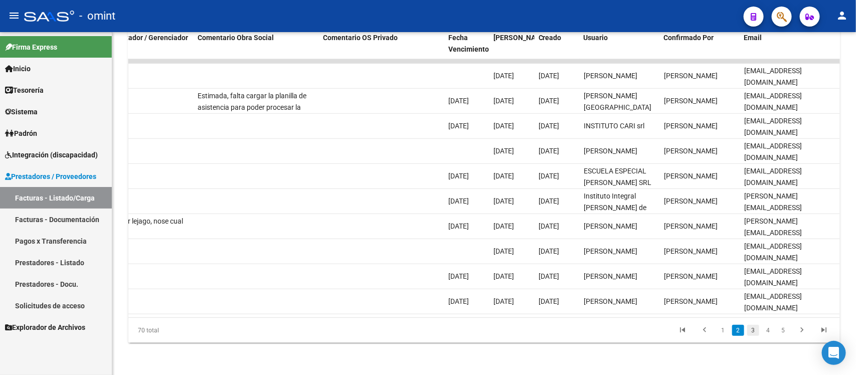
click at [751, 330] on link "3" at bounding box center [753, 330] width 12 height 11
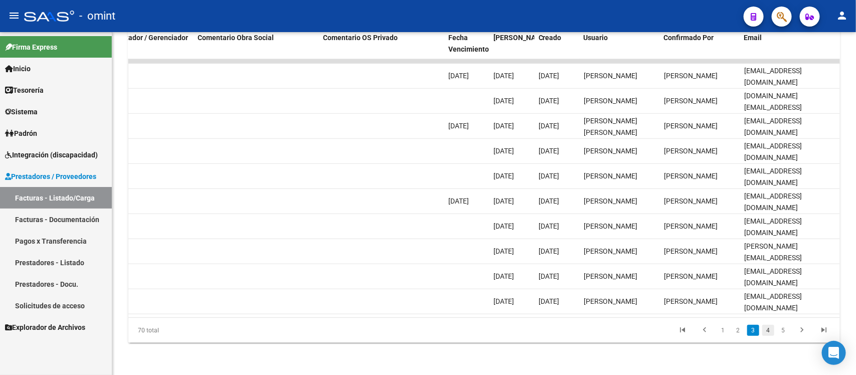
click at [765, 330] on link "4" at bounding box center [768, 330] width 12 height 11
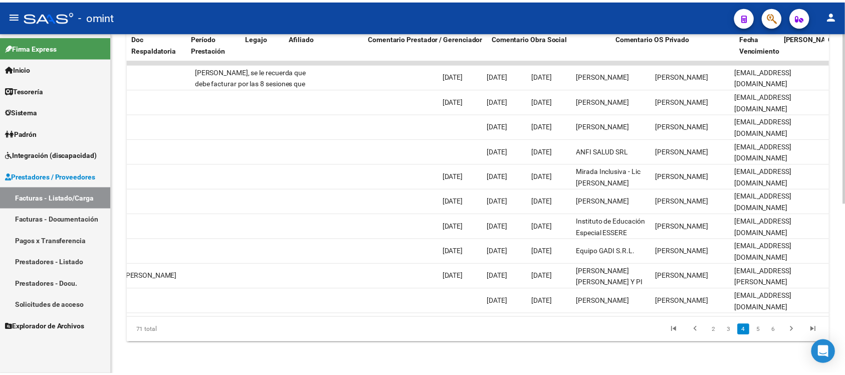
scroll to position [0, 0]
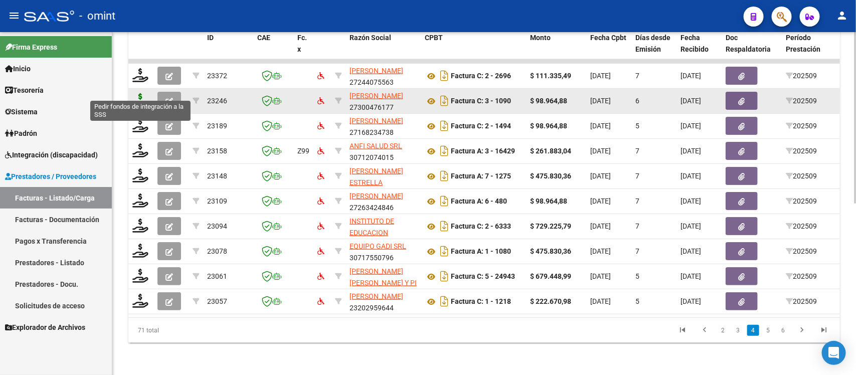
click at [138, 93] on icon at bounding box center [140, 100] width 16 height 14
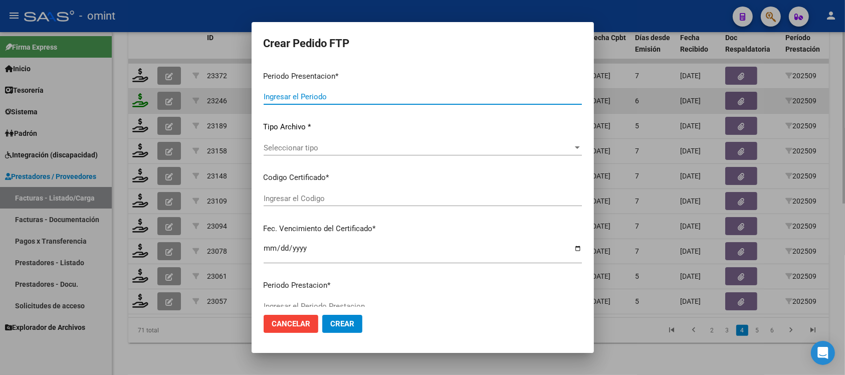
type input "202509"
type input "$ 98.964,88"
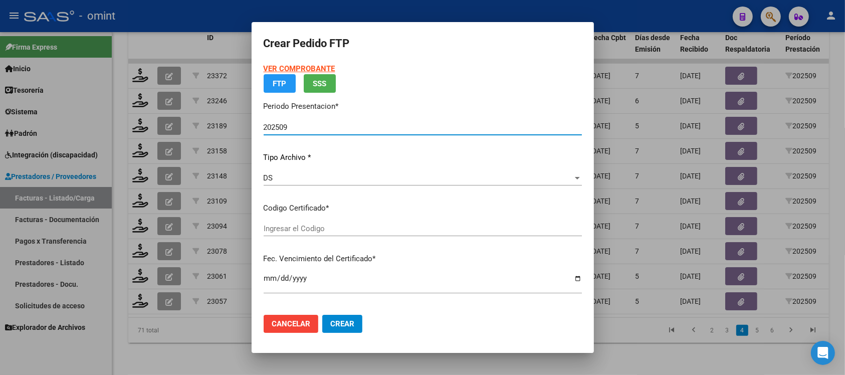
type input "5682896707"
type input "[DATE]"
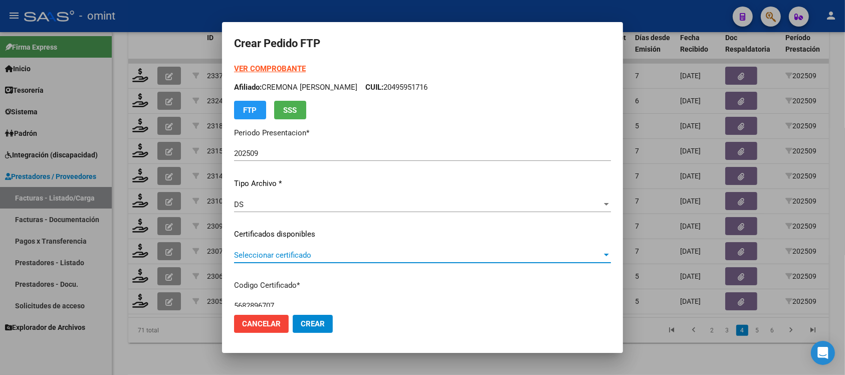
click at [323, 255] on span "Seleccionar certificado" at bounding box center [418, 255] width 368 height 9
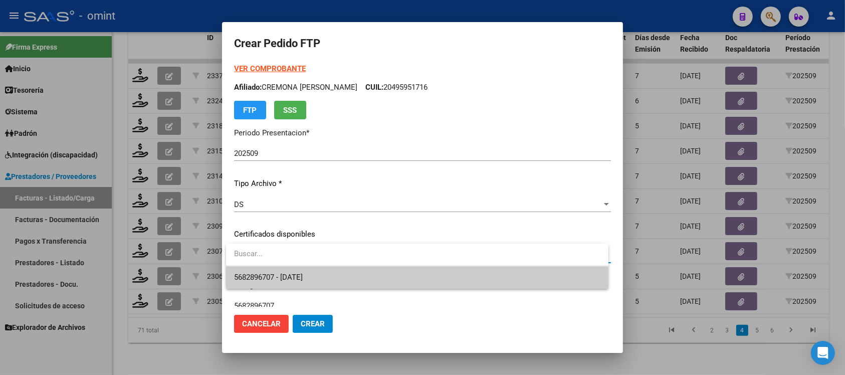
click at [342, 286] on span "5682896707 - [DATE]" at bounding box center [417, 277] width 367 height 23
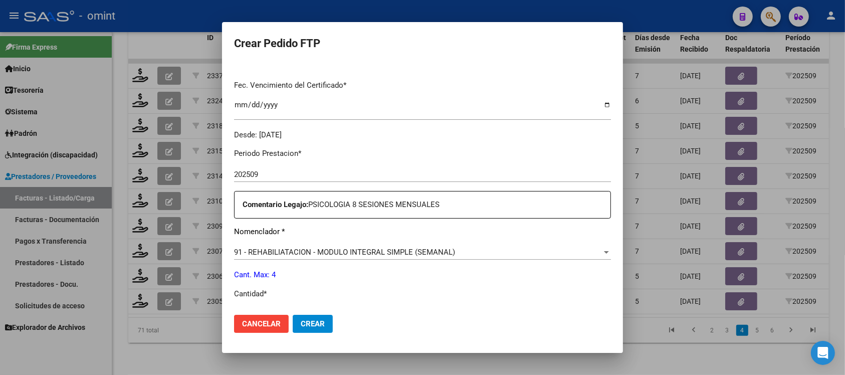
scroll to position [313, 0]
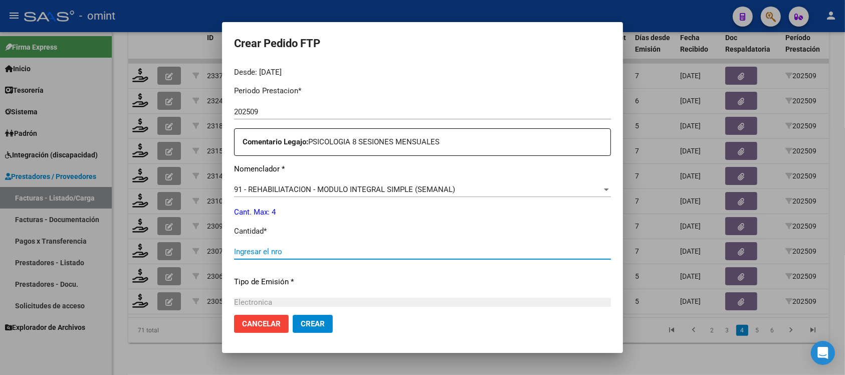
click at [331, 247] on input "Ingresar el nro" at bounding box center [422, 251] width 377 height 9
type input "4"
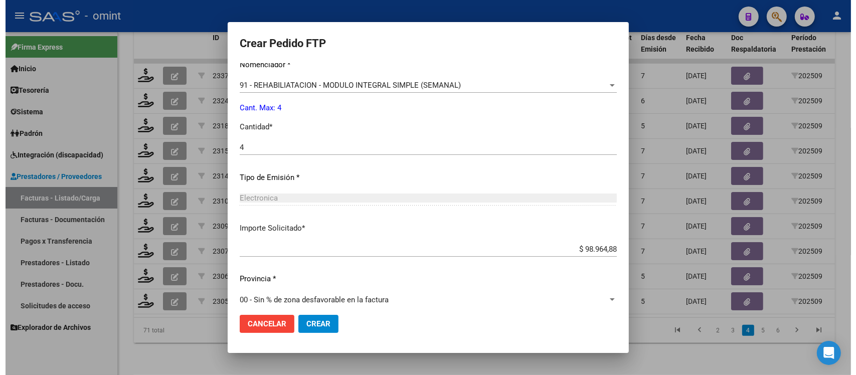
scroll to position [427, 0]
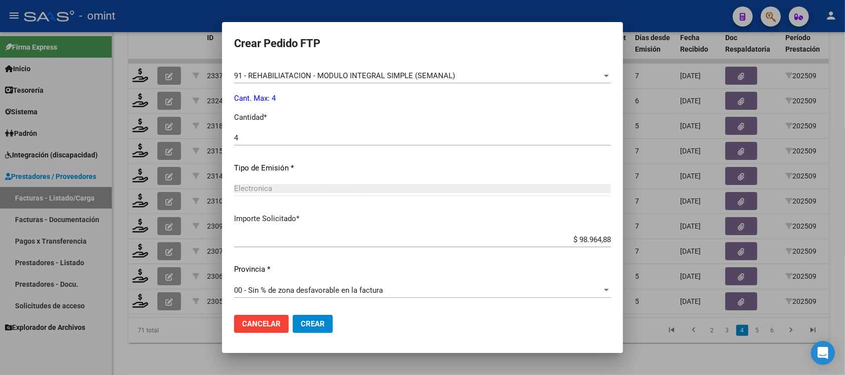
click at [318, 322] on span "Crear" at bounding box center [313, 323] width 24 height 9
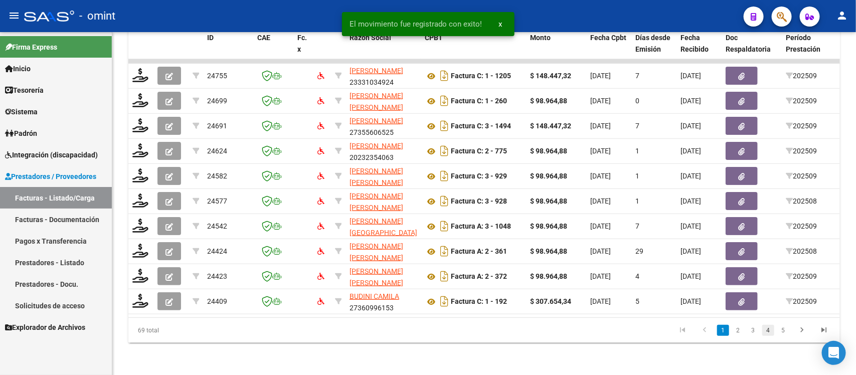
click at [772, 331] on link "4" at bounding box center [768, 330] width 12 height 11
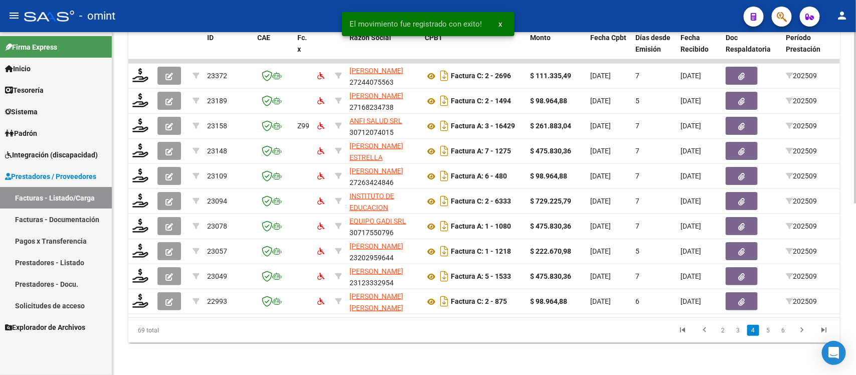
scroll to position [0, 893]
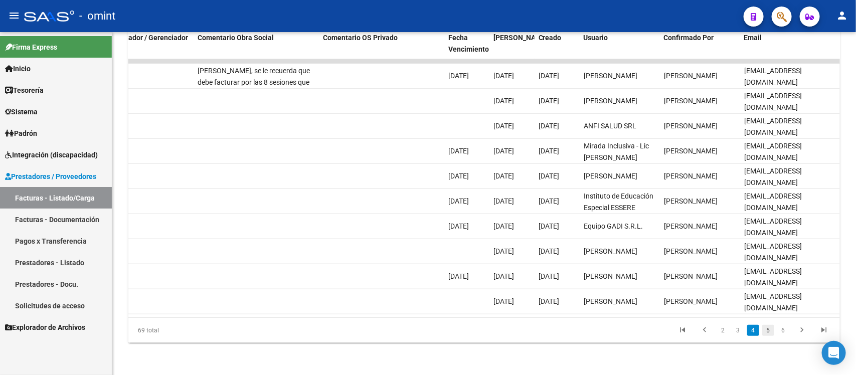
click at [770, 336] on link "5" at bounding box center [768, 330] width 12 height 11
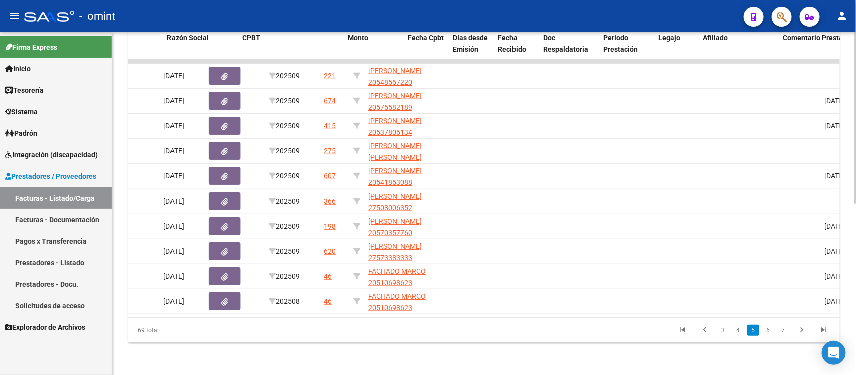
scroll to position [0, 0]
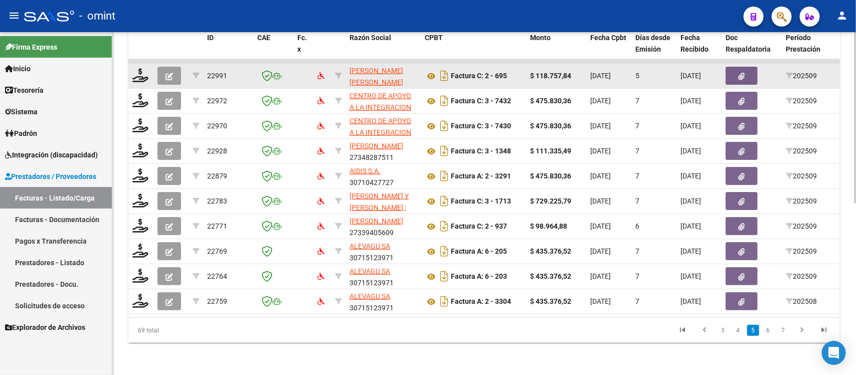
click at [136, 73] on datatable-body-cell at bounding box center [140, 76] width 25 height 25
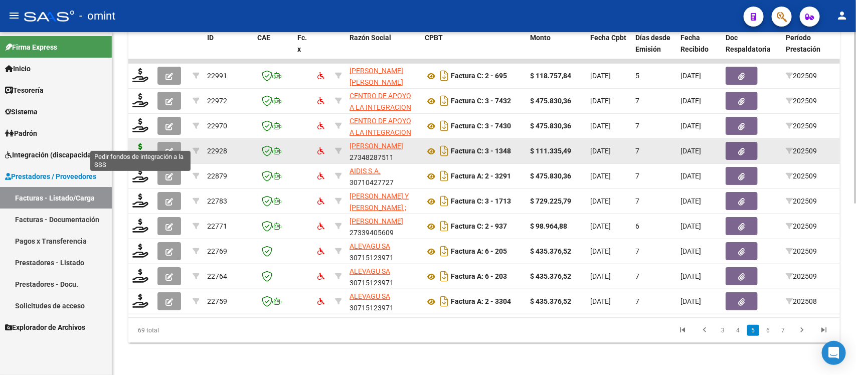
click at [134, 143] on icon at bounding box center [140, 150] width 16 height 14
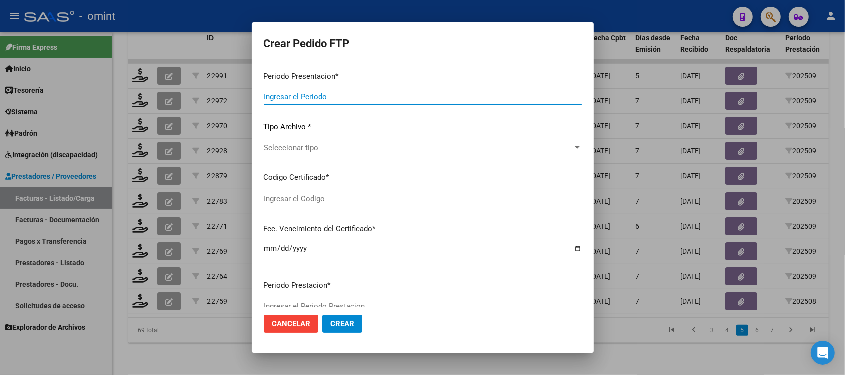
type input "202509"
type input "$ 111.335,49"
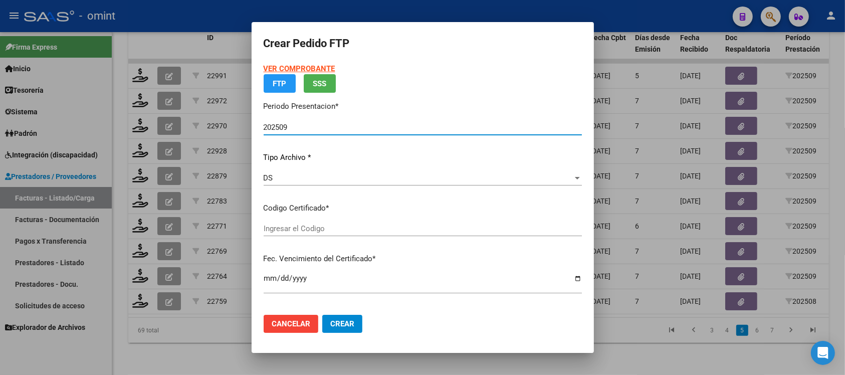
type input "5589340150"
type input "[DATE]"
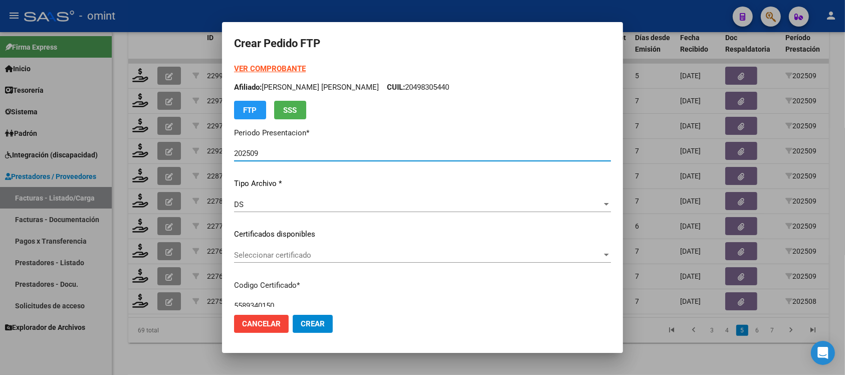
click at [311, 248] on div "Seleccionar certificado Seleccionar certificado" at bounding box center [422, 255] width 377 height 15
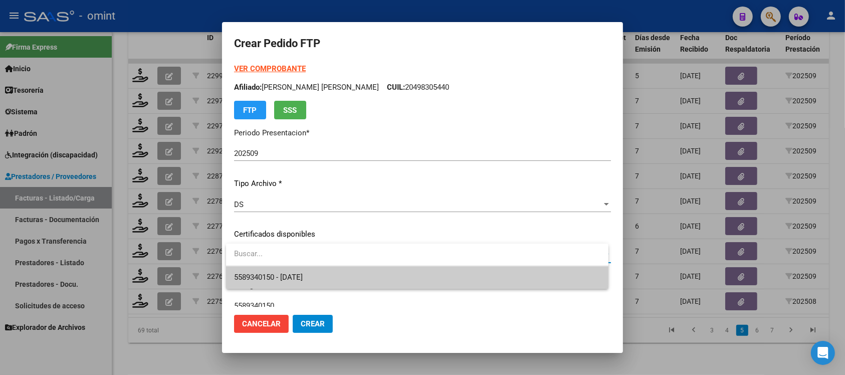
click at [317, 271] on span "5589340150 - [DATE]" at bounding box center [417, 277] width 367 height 23
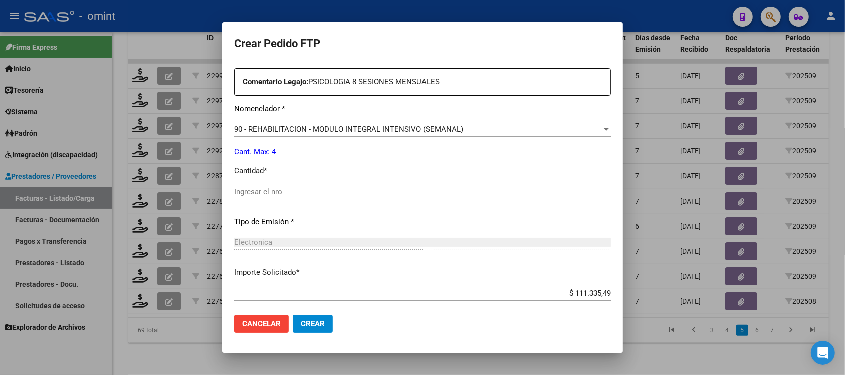
scroll to position [376, 0]
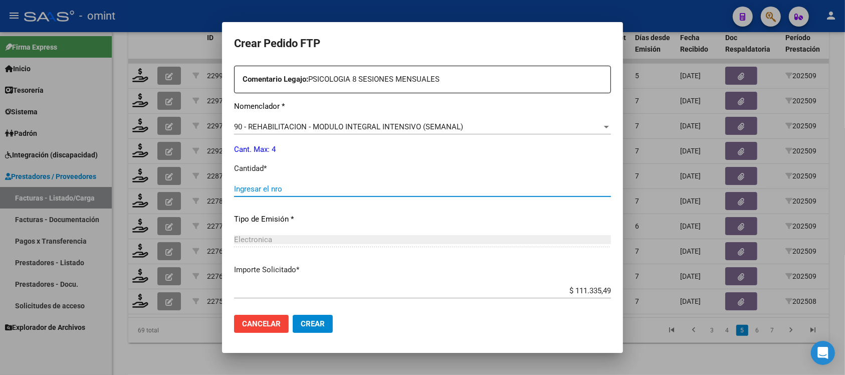
click at [292, 192] on input "Ingresar el nro" at bounding box center [422, 189] width 377 height 9
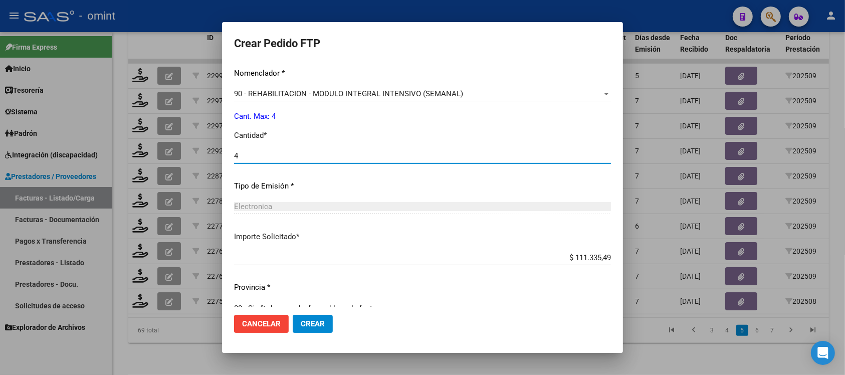
scroll to position [427, 0]
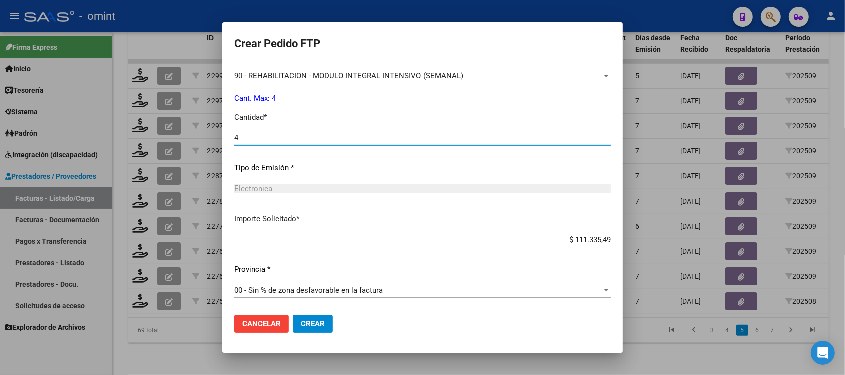
type input "4"
click at [314, 331] on button "Crear" at bounding box center [313, 324] width 40 height 18
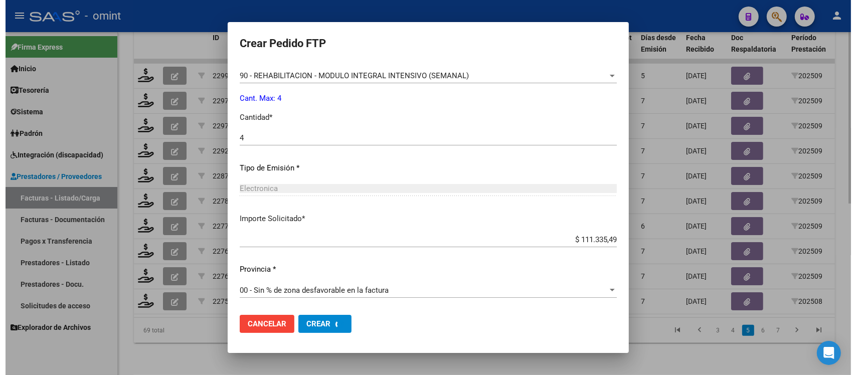
scroll to position [0, 0]
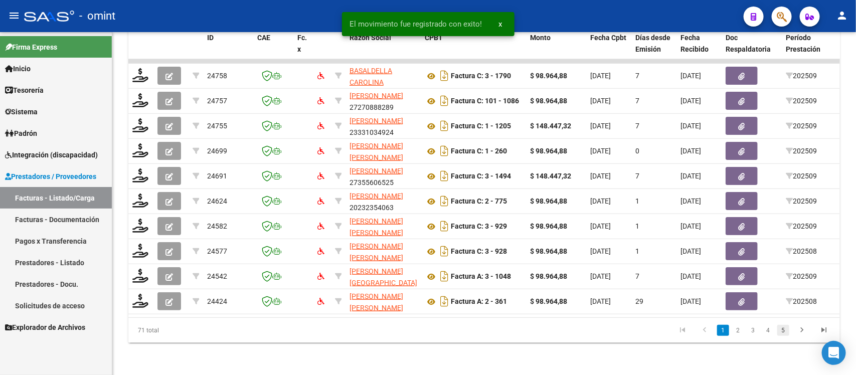
click at [778, 333] on link "5" at bounding box center [783, 330] width 12 height 11
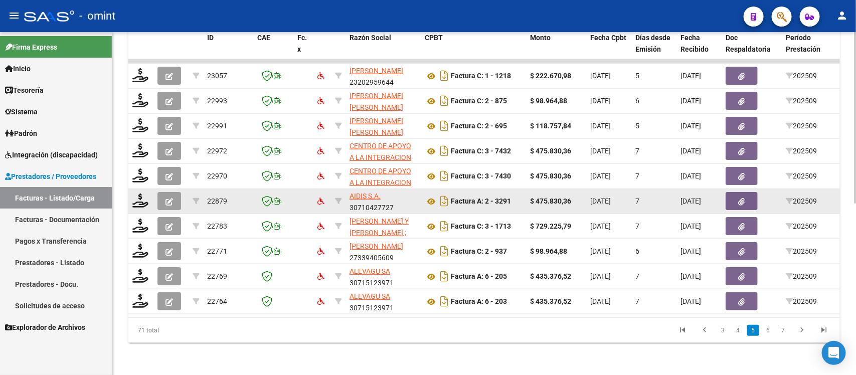
click at [138, 189] on datatable-body-cell at bounding box center [140, 201] width 25 height 25
click at [141, 194] on icon at bounding box center [140, 201] width 16 height 14
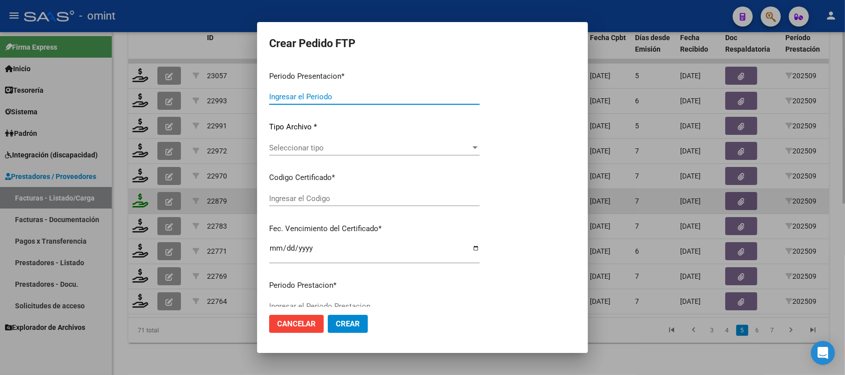
type input "202509"
type input "$ 475.830,36"
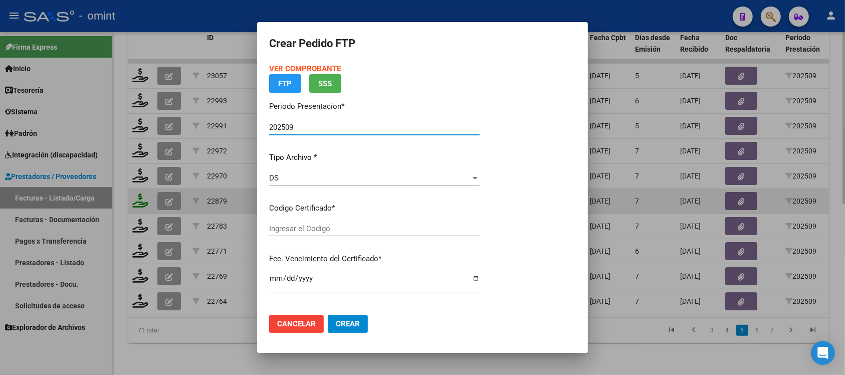
type input "1553666639"
type input "[DATE]"
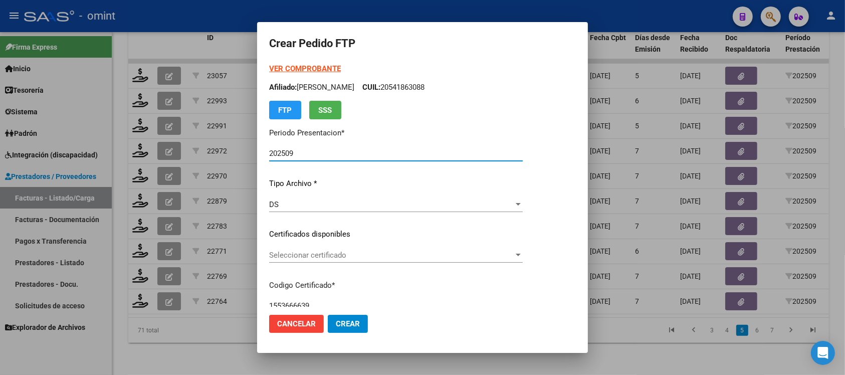
click at [341, 253] on span "Seleccionar certificado" at bounding box center [391, 255] width 245 height 9
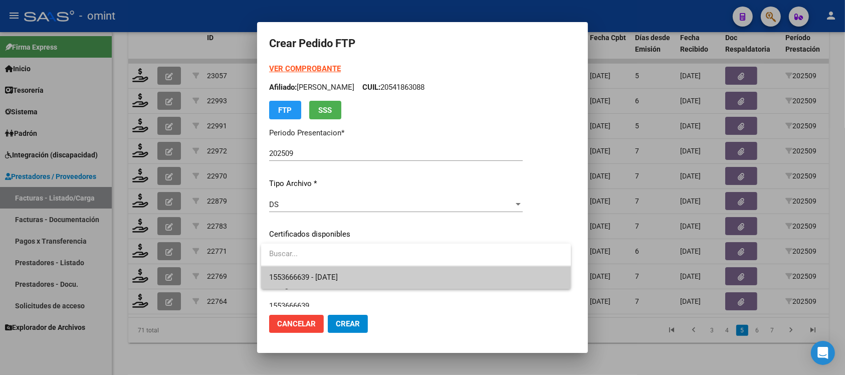
click at [372, 272] on span "1553666639 - [DATE]" at bounding box center [416, 277] width 294 height 23
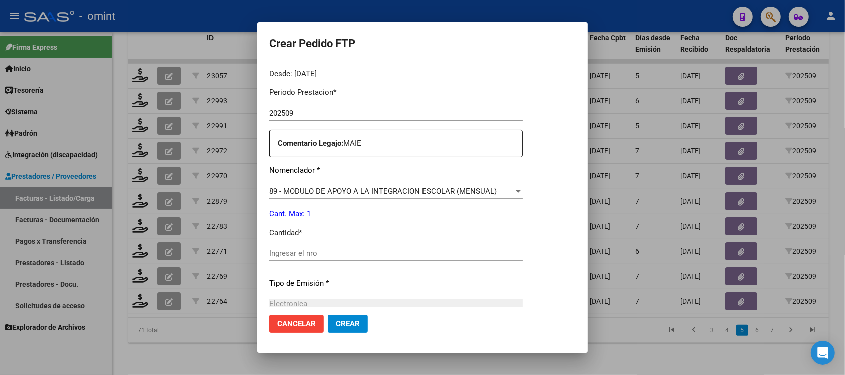
scroll to position [313, 0]
click at [328, 251] on input "Ingresar el nro" at bounding box center [396, 251] width 254 height 9
type input "1"
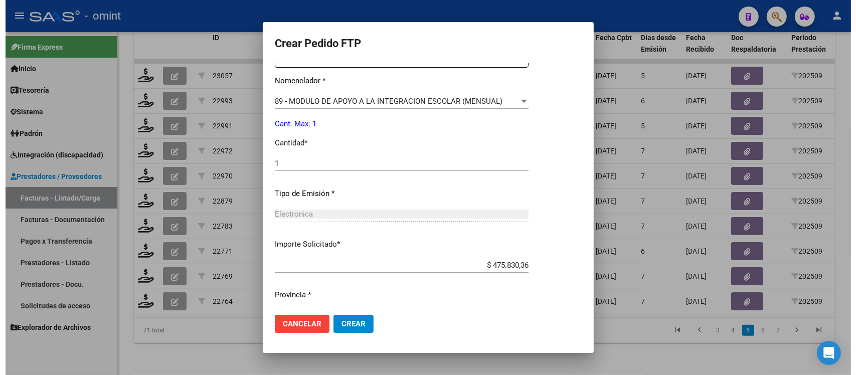
scroll to position [427, 0]
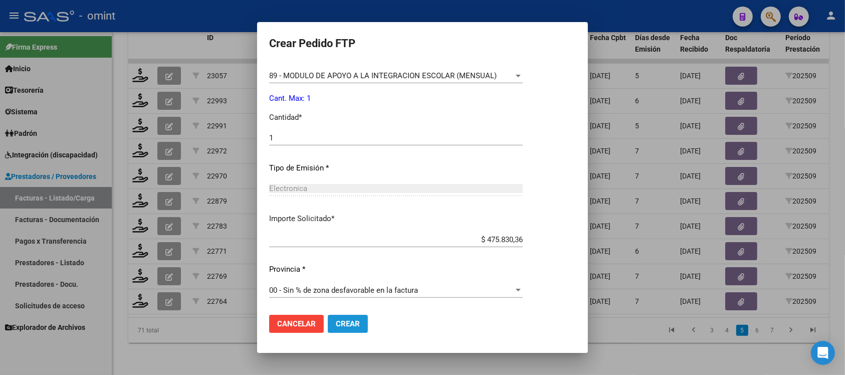
click at [350, 317] on button "Crear" at bounding box center [348, 324] width 40 height 18
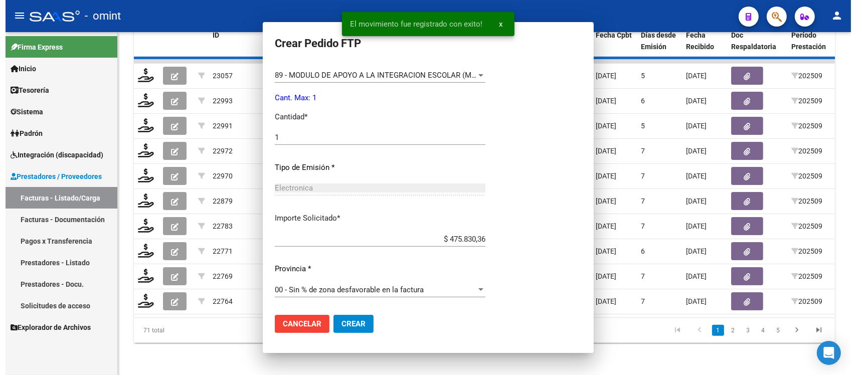
scroll to position [0, 0]
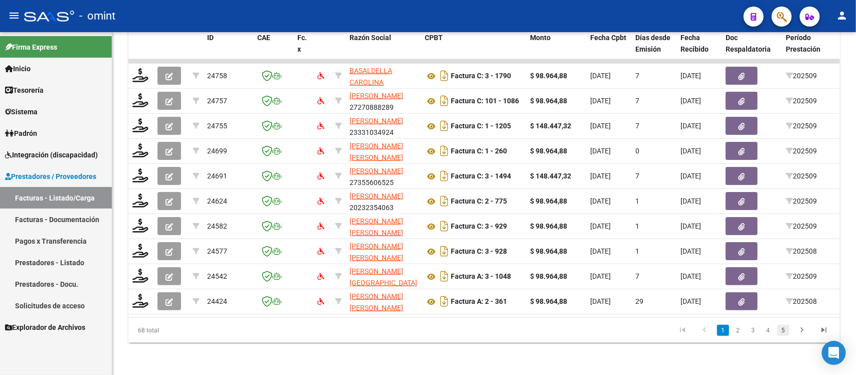
click at [785, 333] on link "5" at bounding box center [783, 330] width 12 height 11
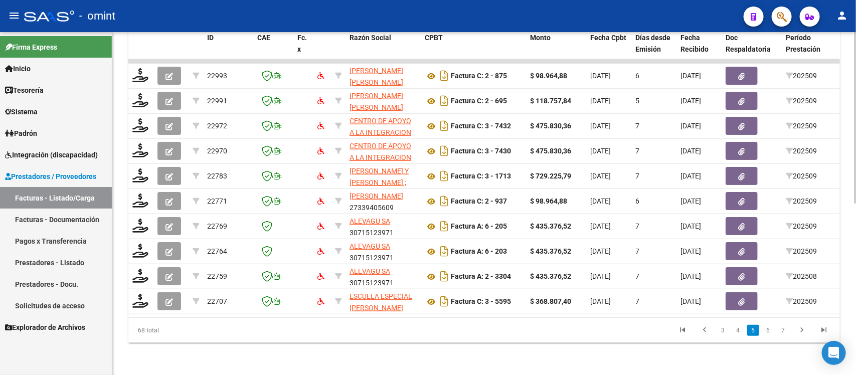
scroll to position [0, 893]
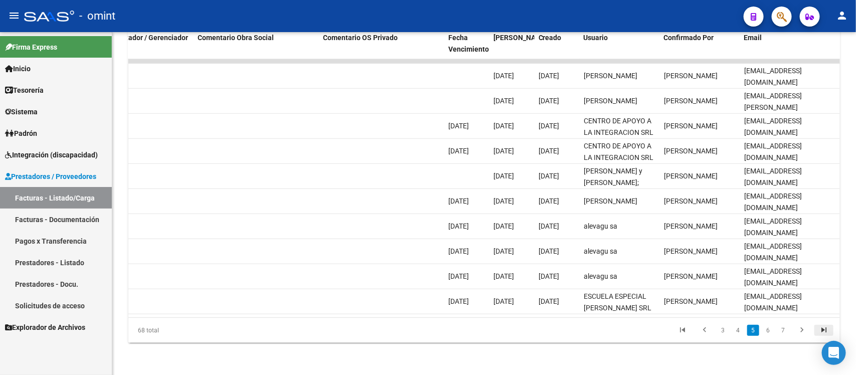
click at [817, 331] on icon "go to last page" at bounding box center [823, 331] width 13 height 12
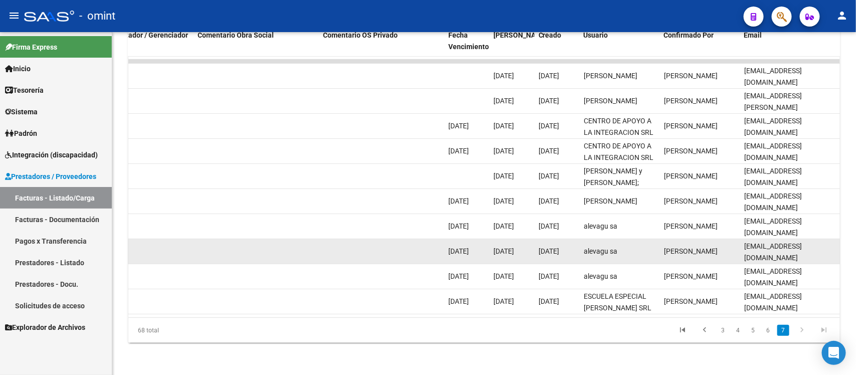
scroll to position [293, 0]
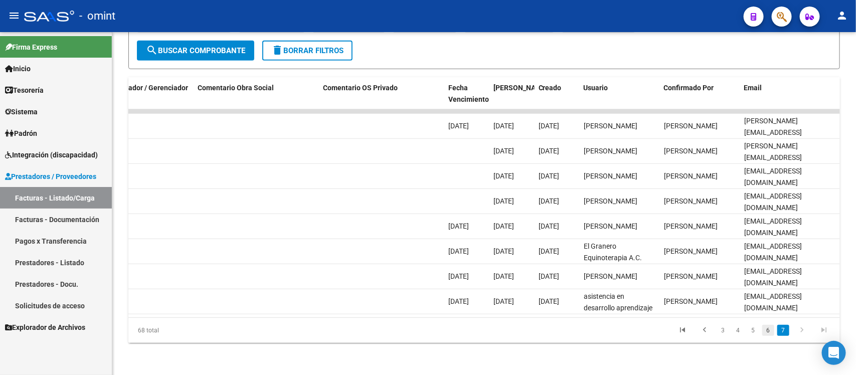
click at [768, 327] on link "6" at bounding box center [768, 330] width 12 height 11
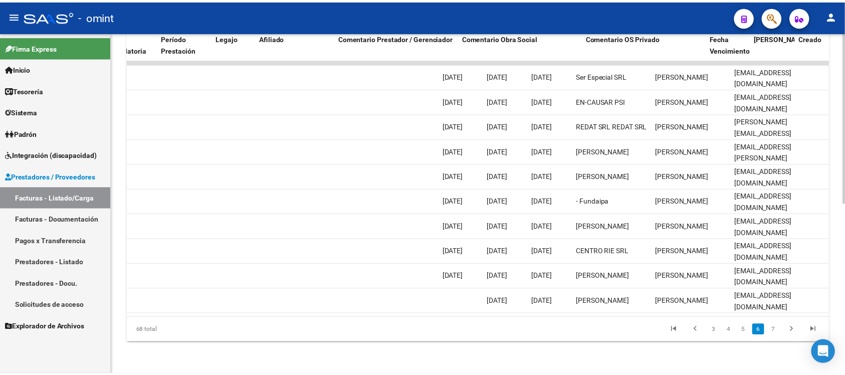
scroll to position [0, 0]
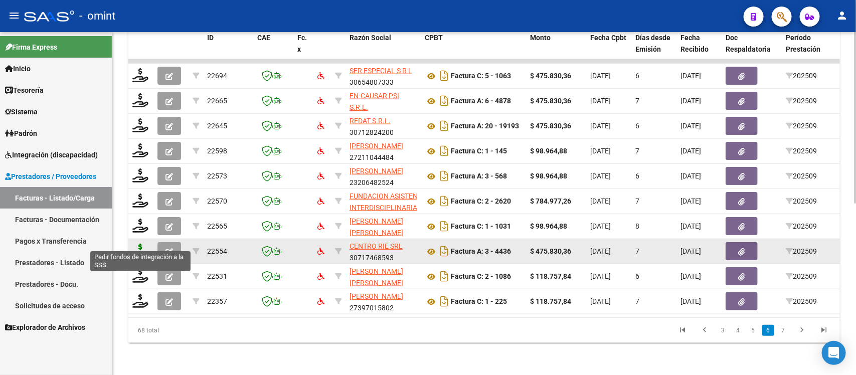
click at [143, 244] on icon at bounding box center [140, 251] width 16 height 14
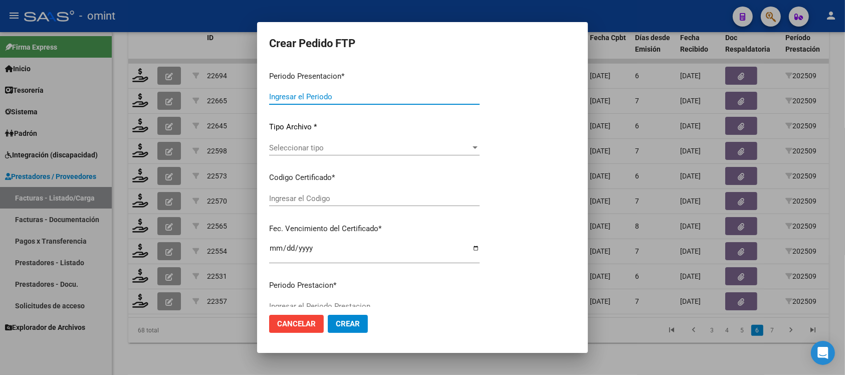
type input "202509"
type input "$ 475.830,36"
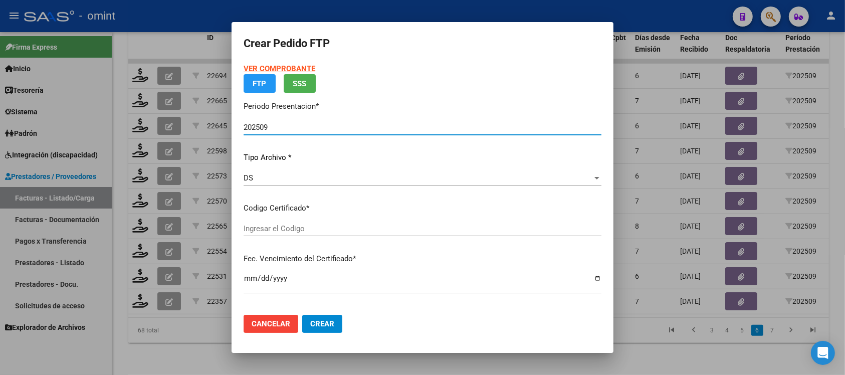
type input "847321471"
type input "[DATE]"
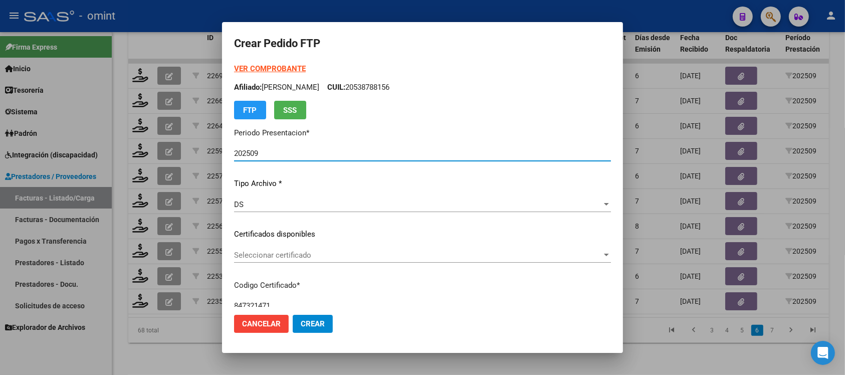
click at [314, 259] on span "Seleccionar certificado" at bounding box center [418, 255] width 368 height 9
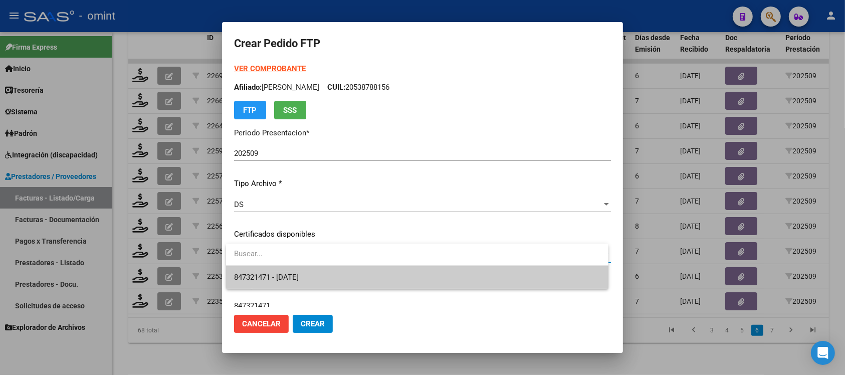
click at [345, 274] on span "847321471 - [DATE]" at bounding box center [417, 277] width 367 height 23
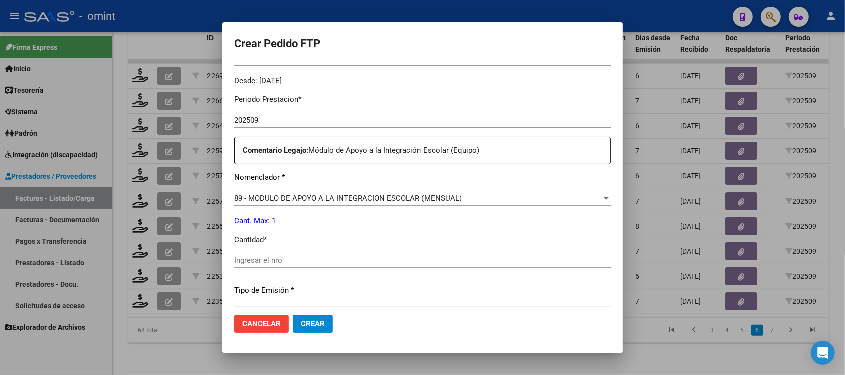
scroll to position [313, 0]
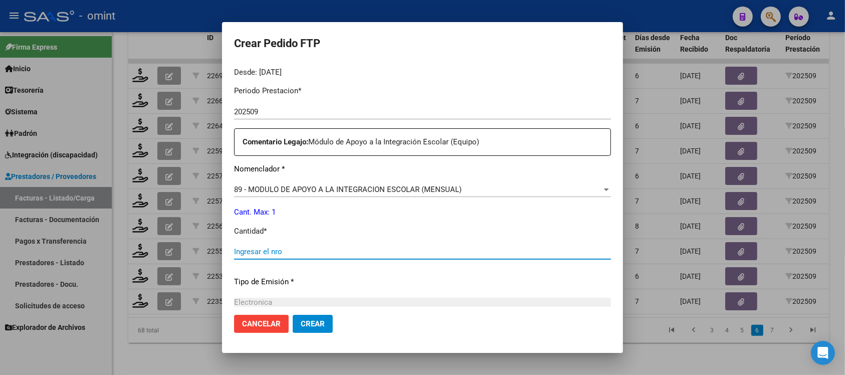
click at [279, 255] on input "Ingresar el nro" at bounding box center [422, 251] width 377 height 9
type input "1"
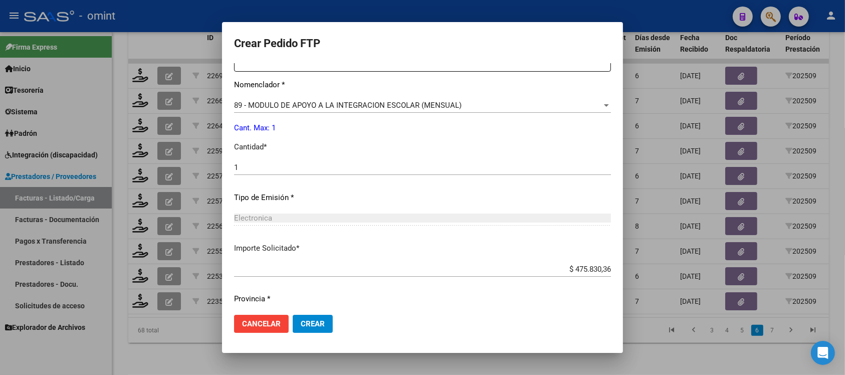
scroll to position [427, 0]
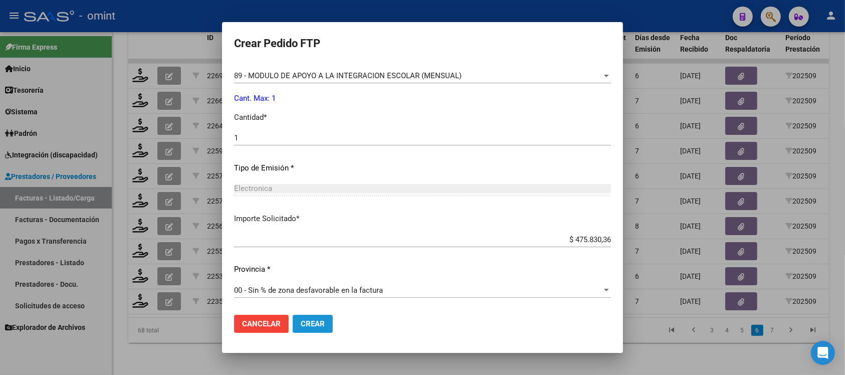
click at [318, 317] on button "Crear" at bounding box center [313, 324] width 40 height 18
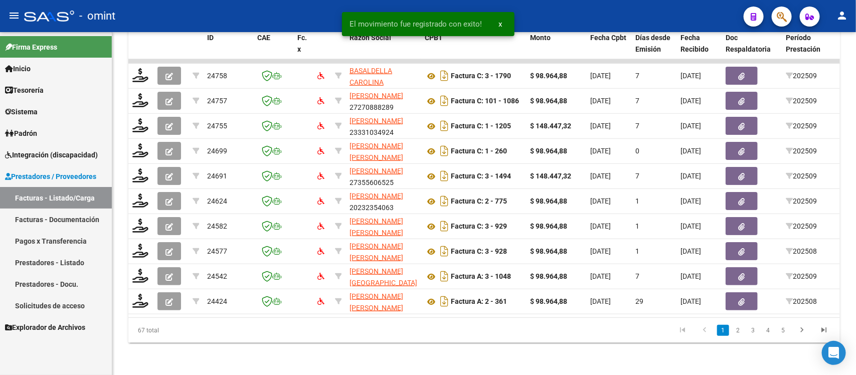
scroll to position [0, 893]
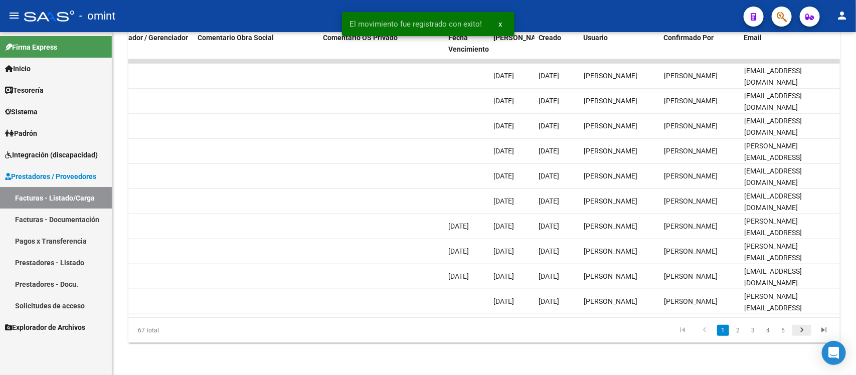
click at [796, 327] on icon "go to next page" at bounding box center [801, 331] width 13 height 12
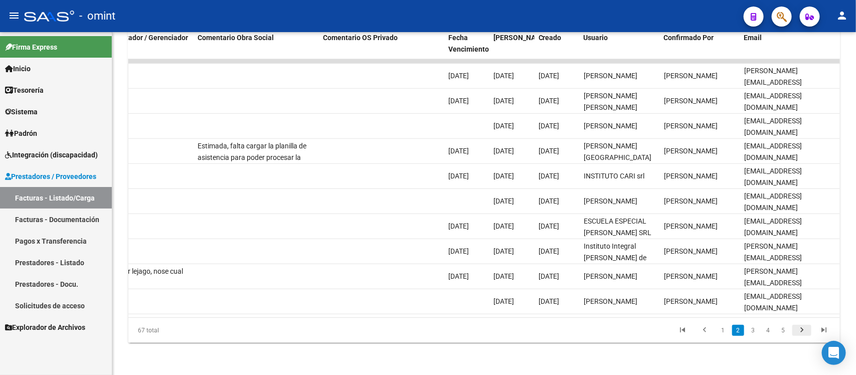
click at [808, 328] on link "go to next page" at bounding box center [801, 330] width 19 height 11
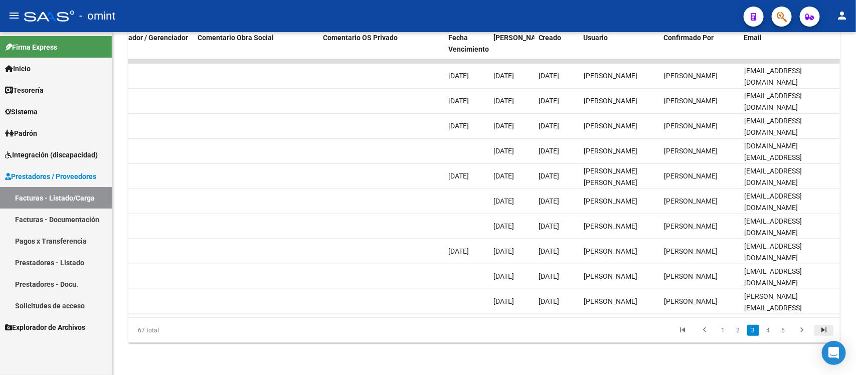
click at [818, 333] on icon "go to last page" at bounding box center [823, 331] width 13 height 12
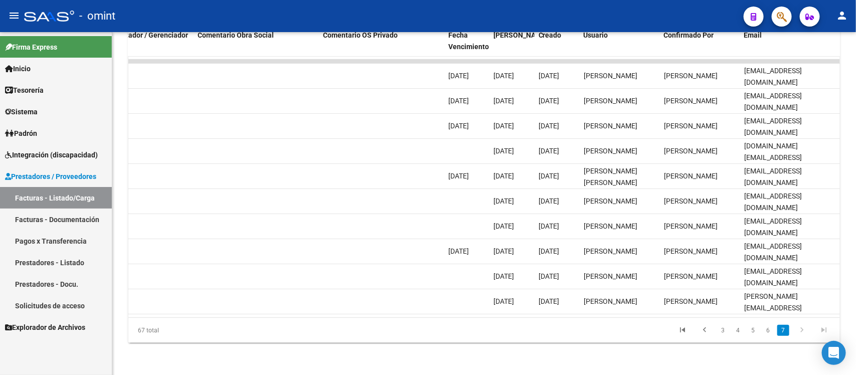
scroll to position [268, 0]
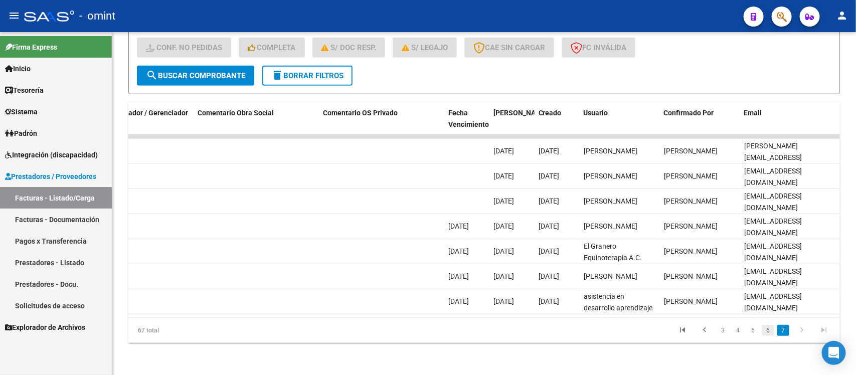
click at [768, 328] on link "6" at bounding box center [768, 330] width 12 height 11
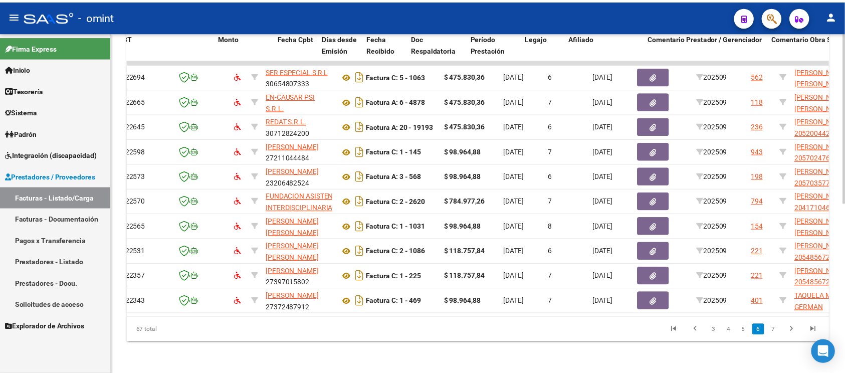
scroll to position [0, 0]
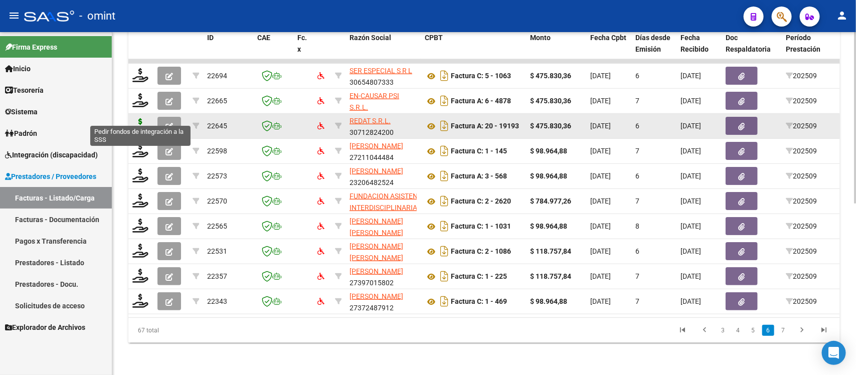
click at [141, 118] on icon at bounding box center [140, 125] width 16 height 14
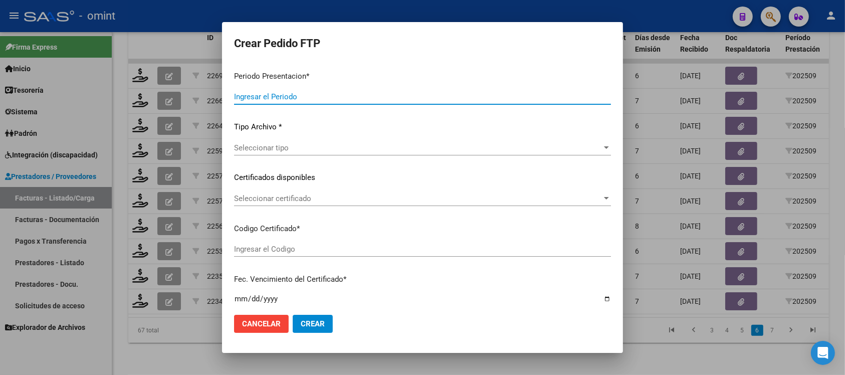
type input "202509"
type input "$ 475.830,36"
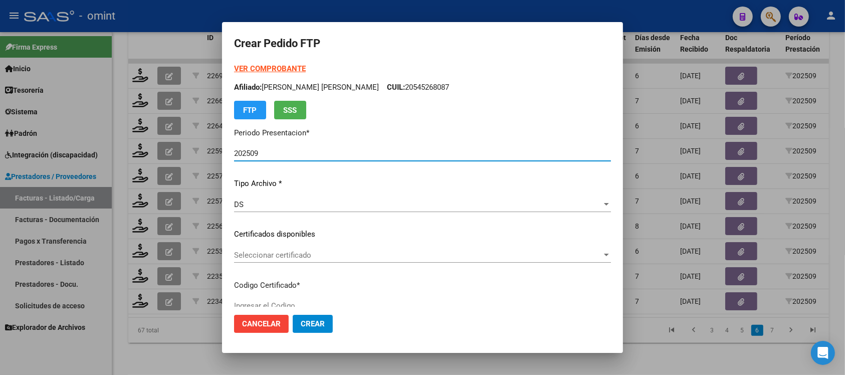
type input "410936206"
type input "[DATE]"
click at [335, 254] on span "Seleccionar certificado" at bounding box center [418, 255] width 368 height 9
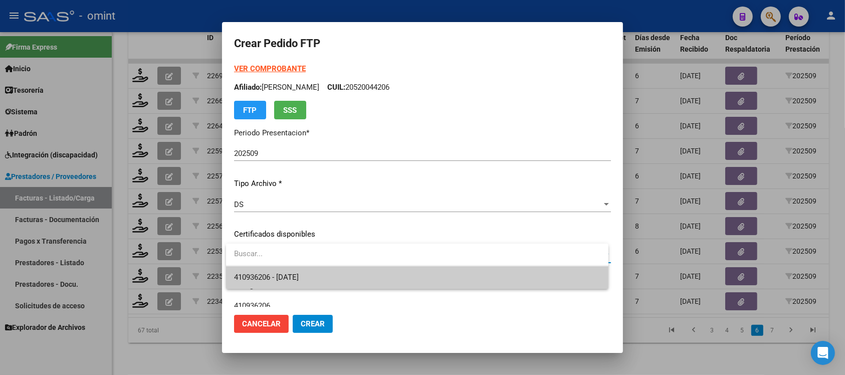
click at [350, 269] on span "410936206 - [DATE]" at bounding box center [417, 277] width 367 height 23
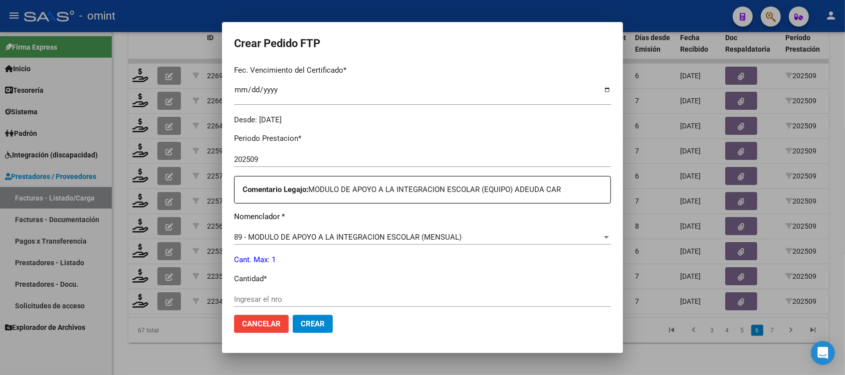
scroll to position [313, 0]
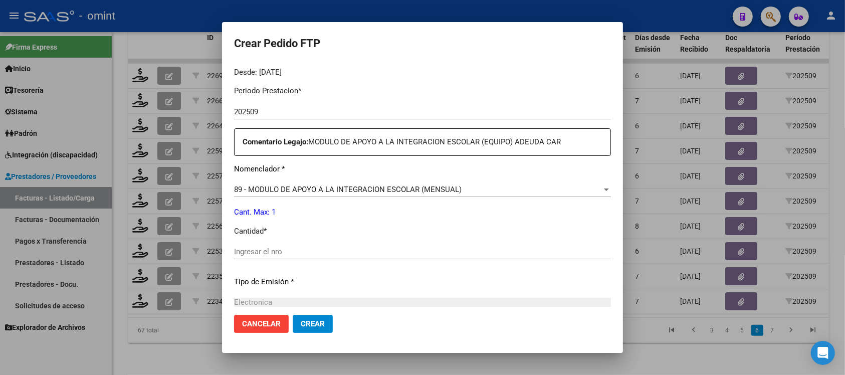
click at [291, 259] on div "Ingresar el nro" at bounding box center [422, 256] width 377 height 25
click at [292, 252] on input "Ingresar el nro" at bounding box center [422, 251] width 377 height 9
type input "1"
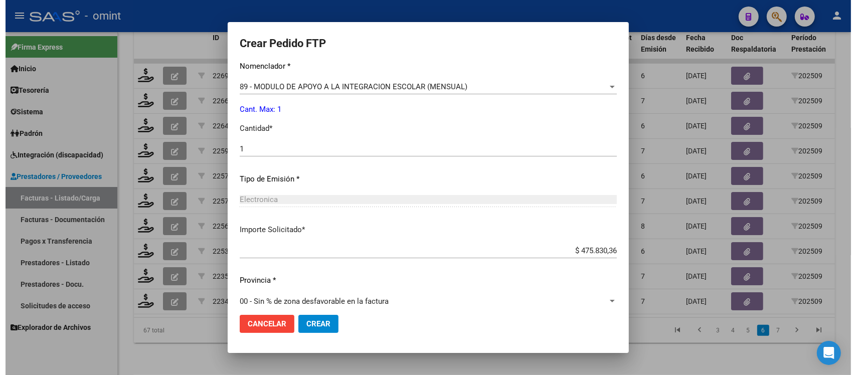
scroll to position [427, 0]
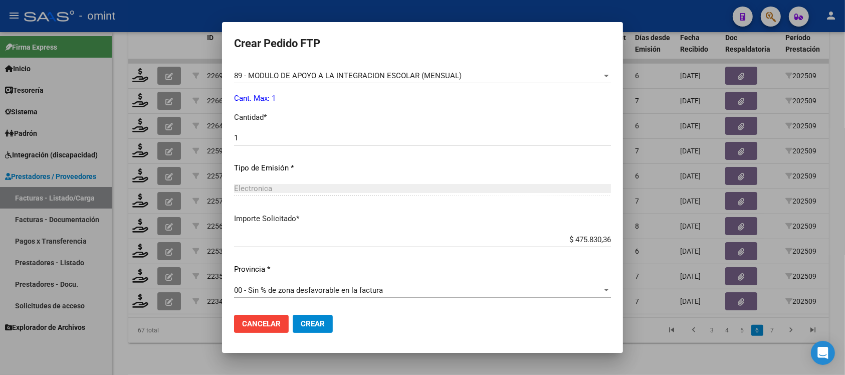
click at [317, 317] on button "Crear" at bounding box center [313, 324] width 40 height 18
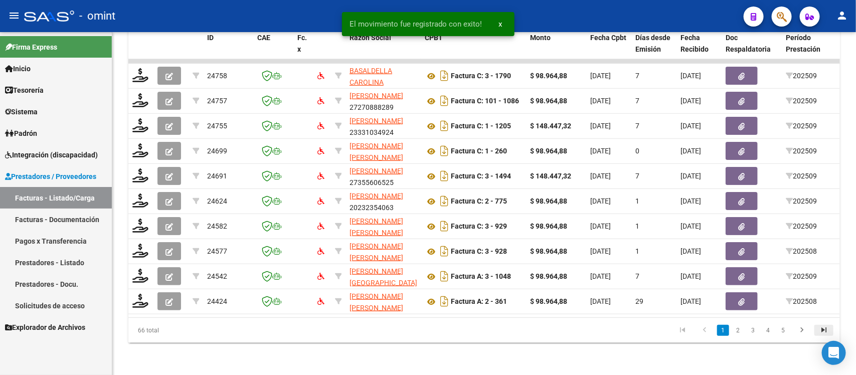
click at [822, 325] on icon "go to last page" at bounding box center [823, 331] width 13 height 12
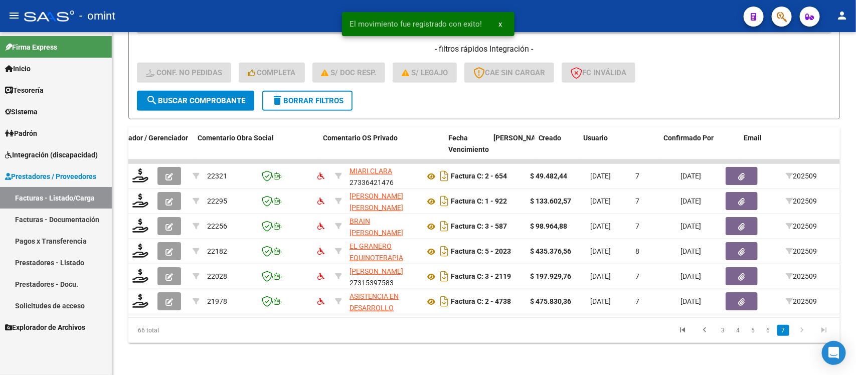
scroll to position [0, 893]
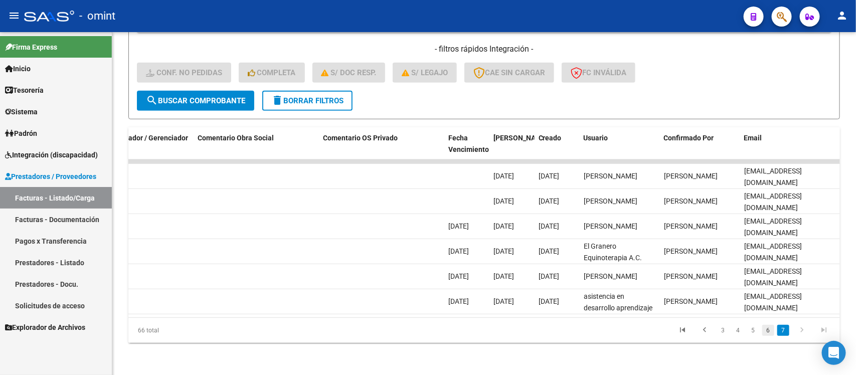
click at [769, 332] on link "6" at bounding box center [768, 330] width 12 height 11
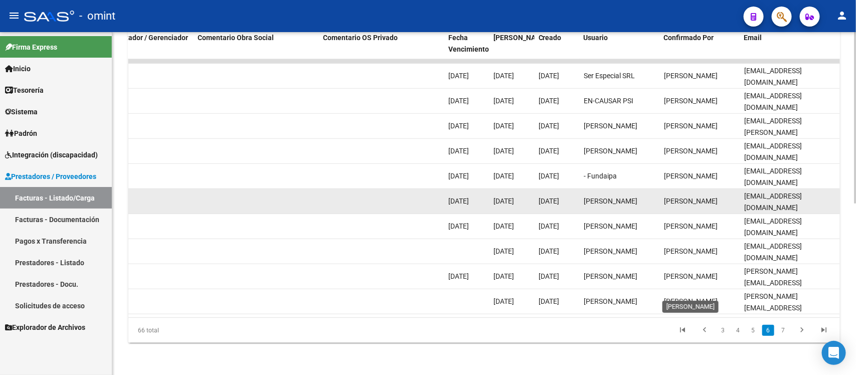
scroll to position [343, 0]
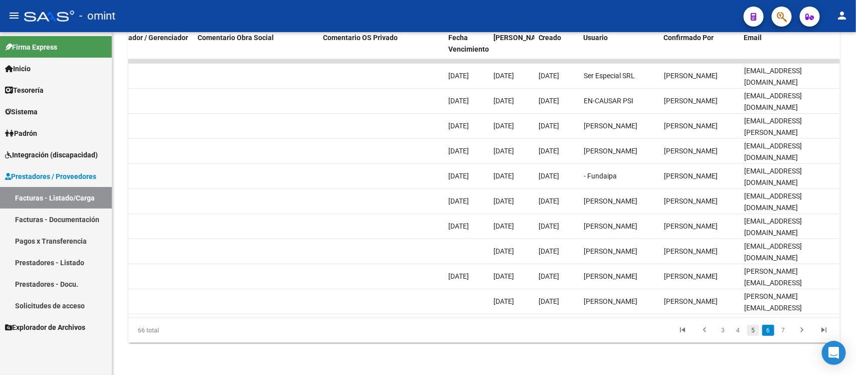
click at [756, 334] on link "5" at bounding box center [753, 330] width 12 height 11
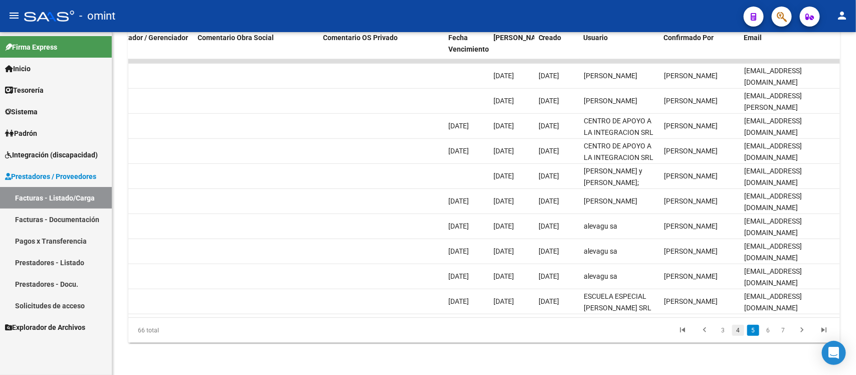
click at [743, 330] on link "4" at bounding box center [738, 330] width 12 height 11
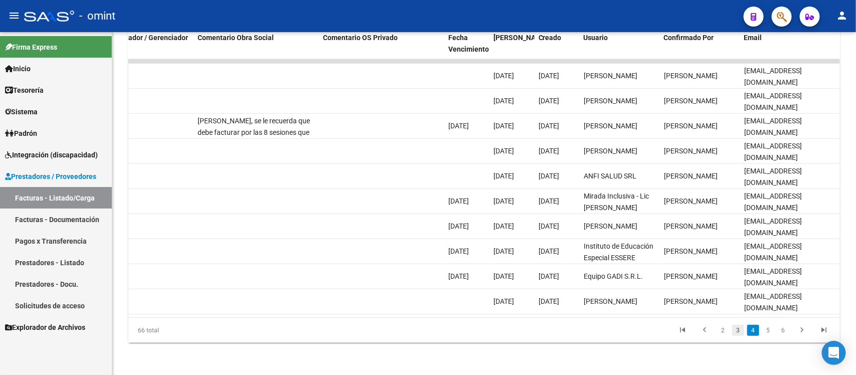
click at [735, 333] on link "3" at bounding box center [738, 330] width 12 height 11
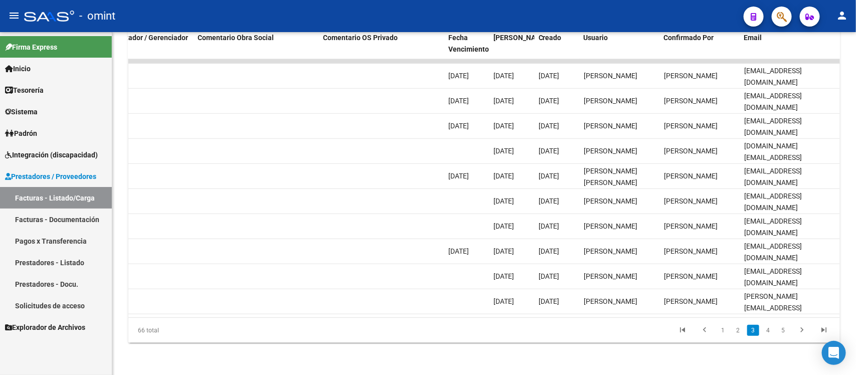
click at [735, 333] on link "2" at bounding box center [738, 330] width 12 height 11
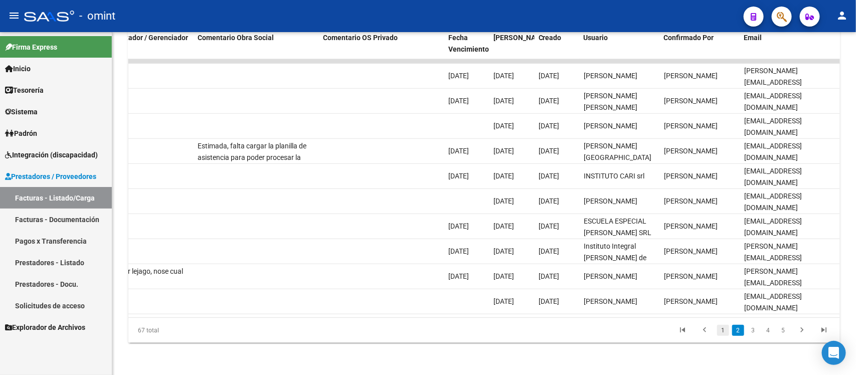
click at [723, 331] on link "1" at bounding box center [723, 330] width 12 height 11
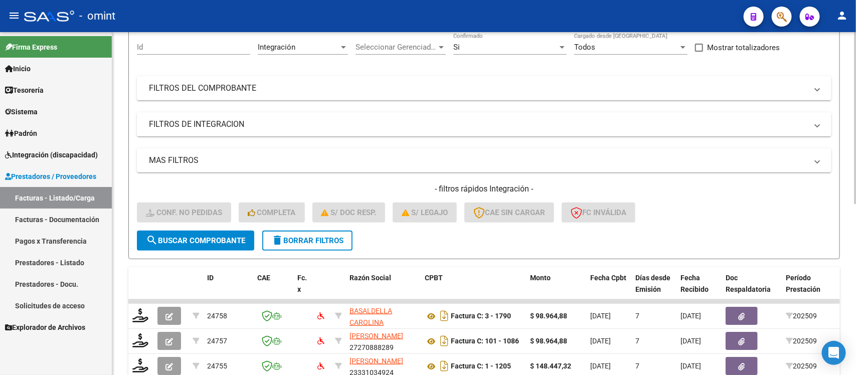
scroll to position [93, 0]
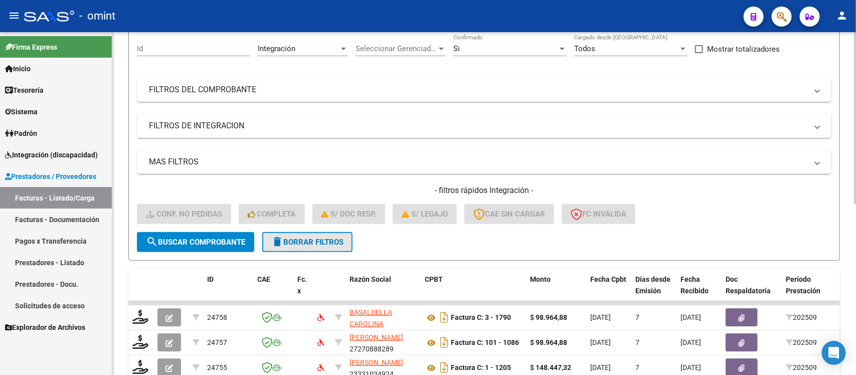
click at [346, 238] on button "delete Borrar Filtros" at bounding box center [307, 242] width 90 height 20
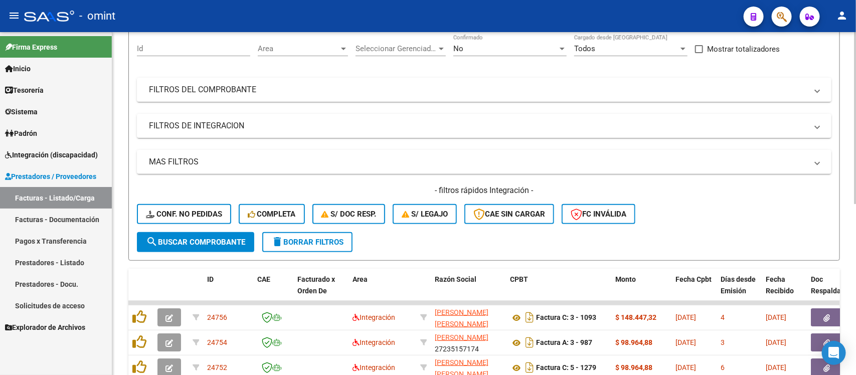
click at [340, 238] on span "delete Borrar Filtros" at bounding box center [307, 242] width 72 height 9
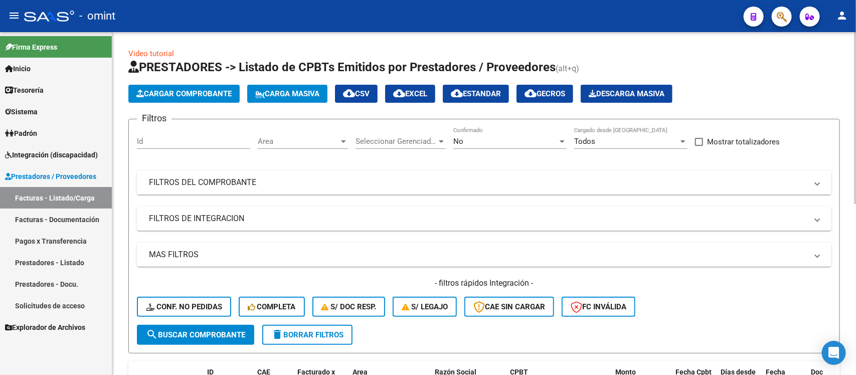
click at [171, 139] on input "Id" at bounding box center [193, 141] width 113 height 9
paste input "22217"
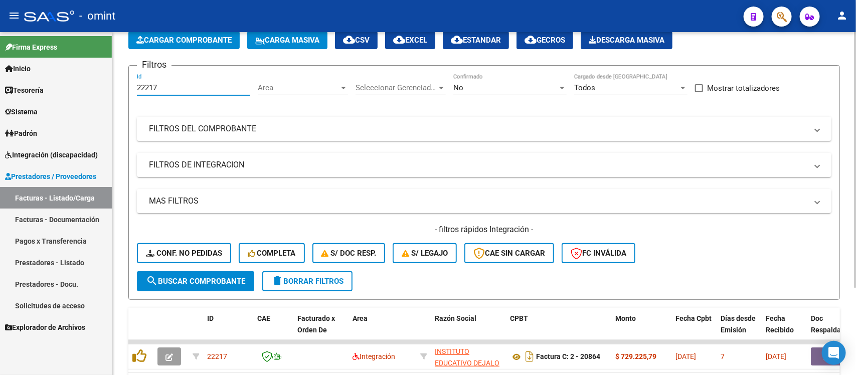
scroll to position [118, 0]
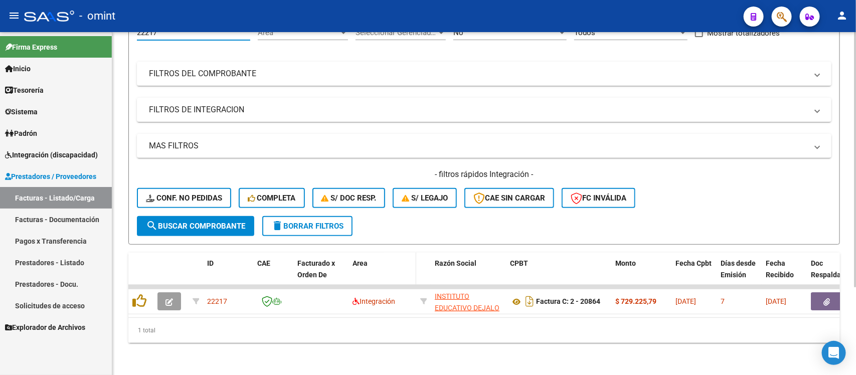
type input "22217"
